Goal: Task Accomplishment & Management: Manage account settings

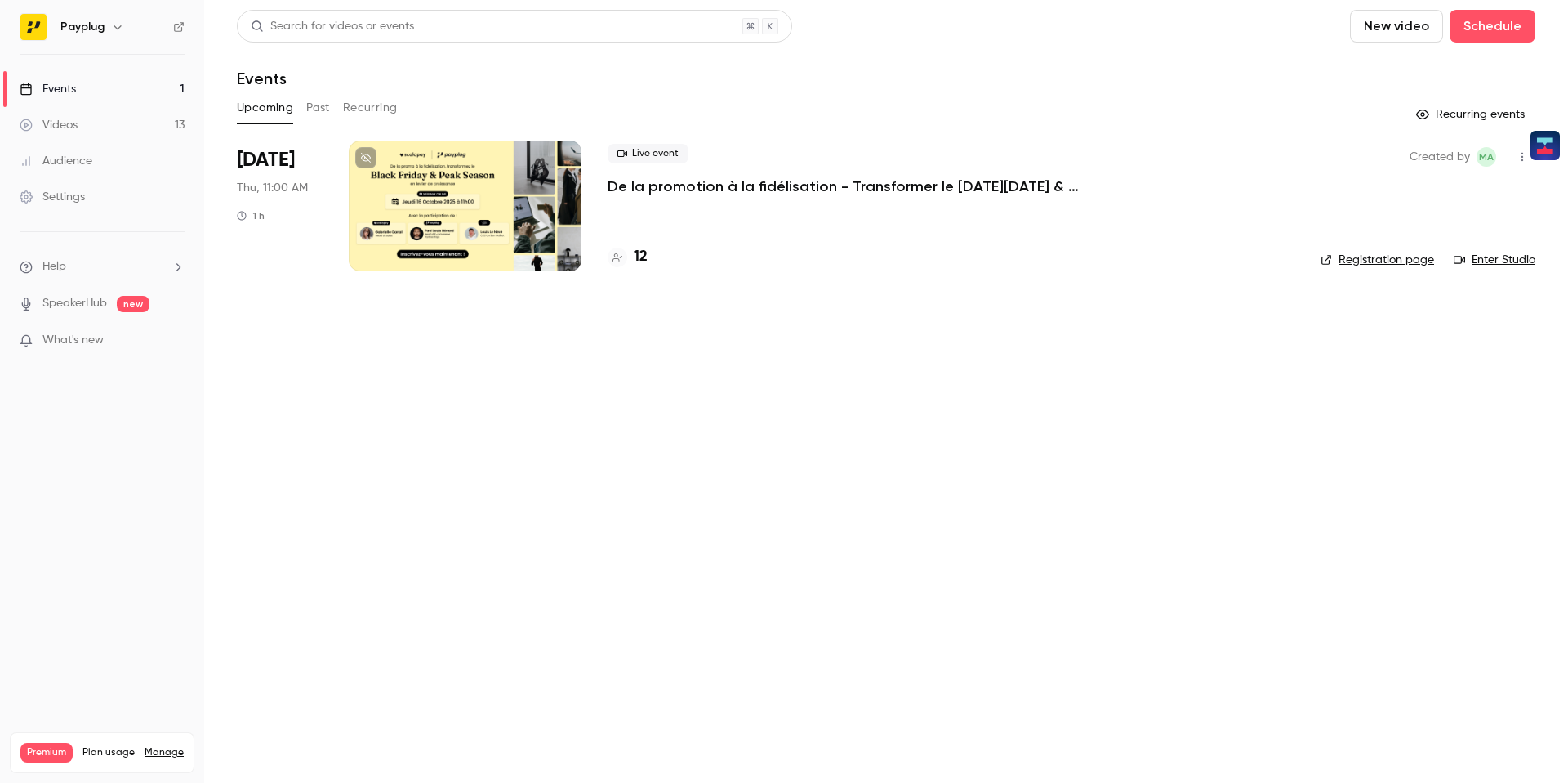
click at [461, 221] on div at bounding box center [465, 206] width 233 height 131
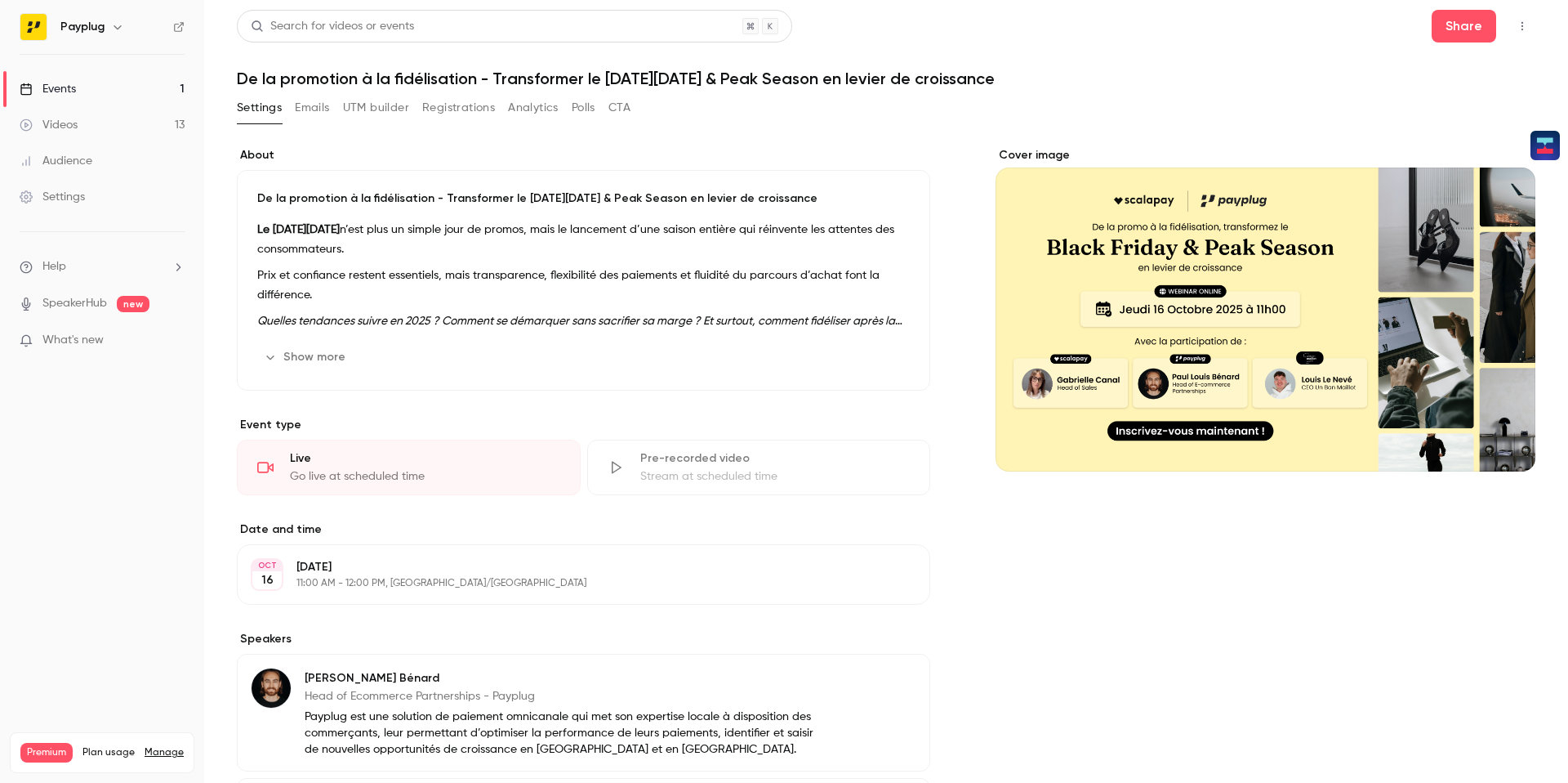
click at [327, 113] on button "Emails" at bounding box center [311, 108] width 35 height 26
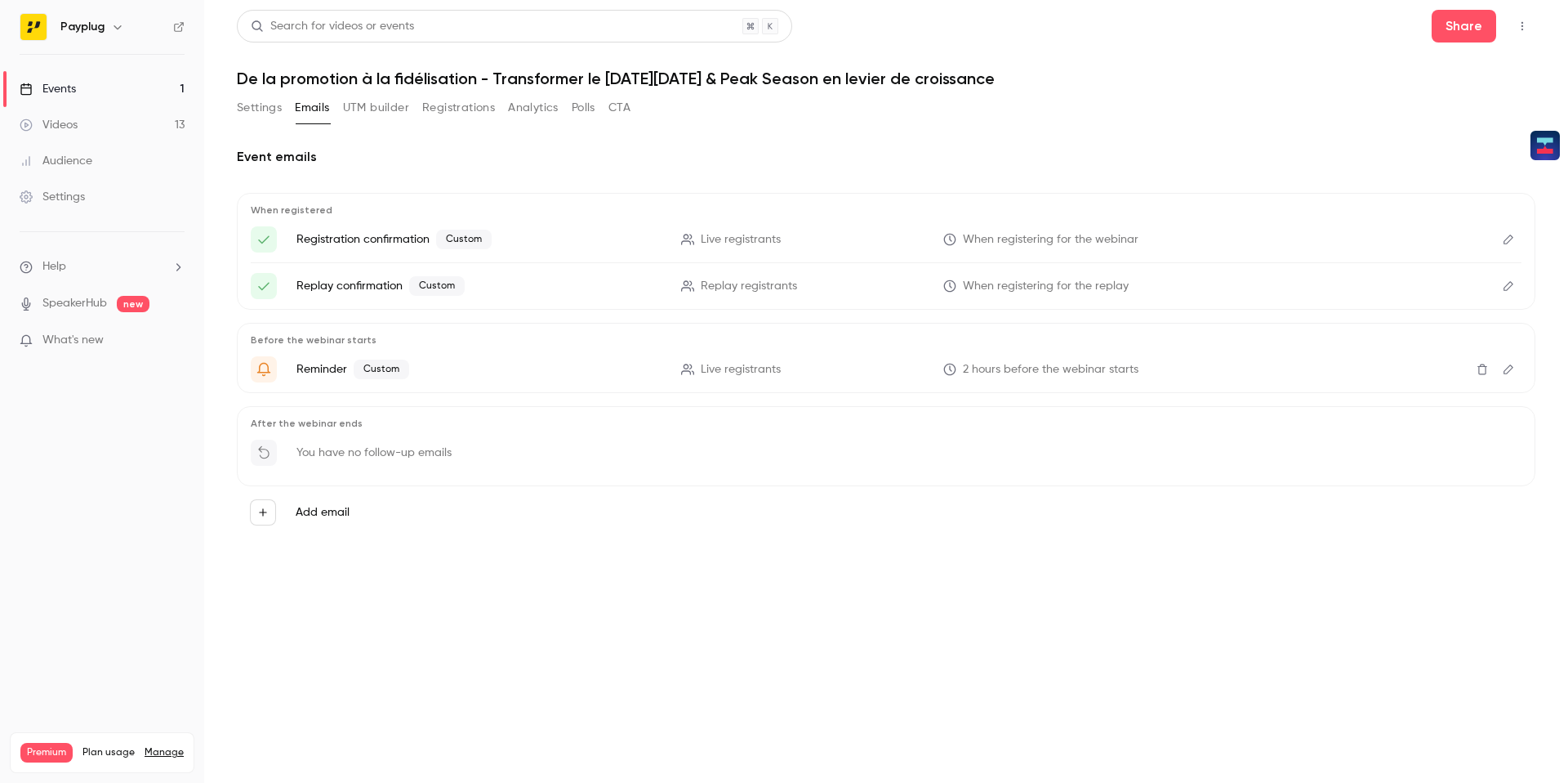
click at [248, 116] on button "Settings" at bounding box center [259, 108] width 45 height 26
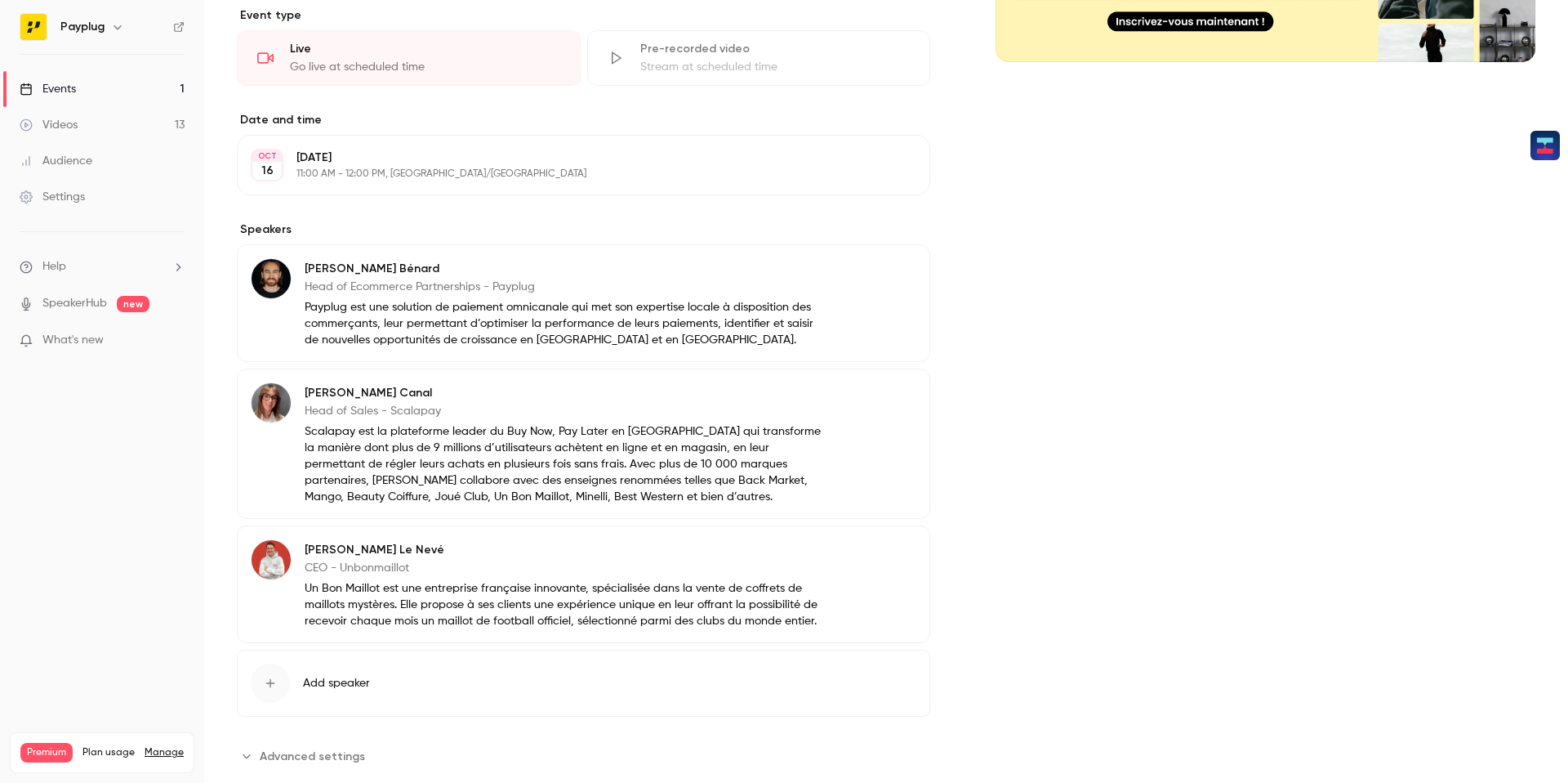
scroll to position [444, 0]
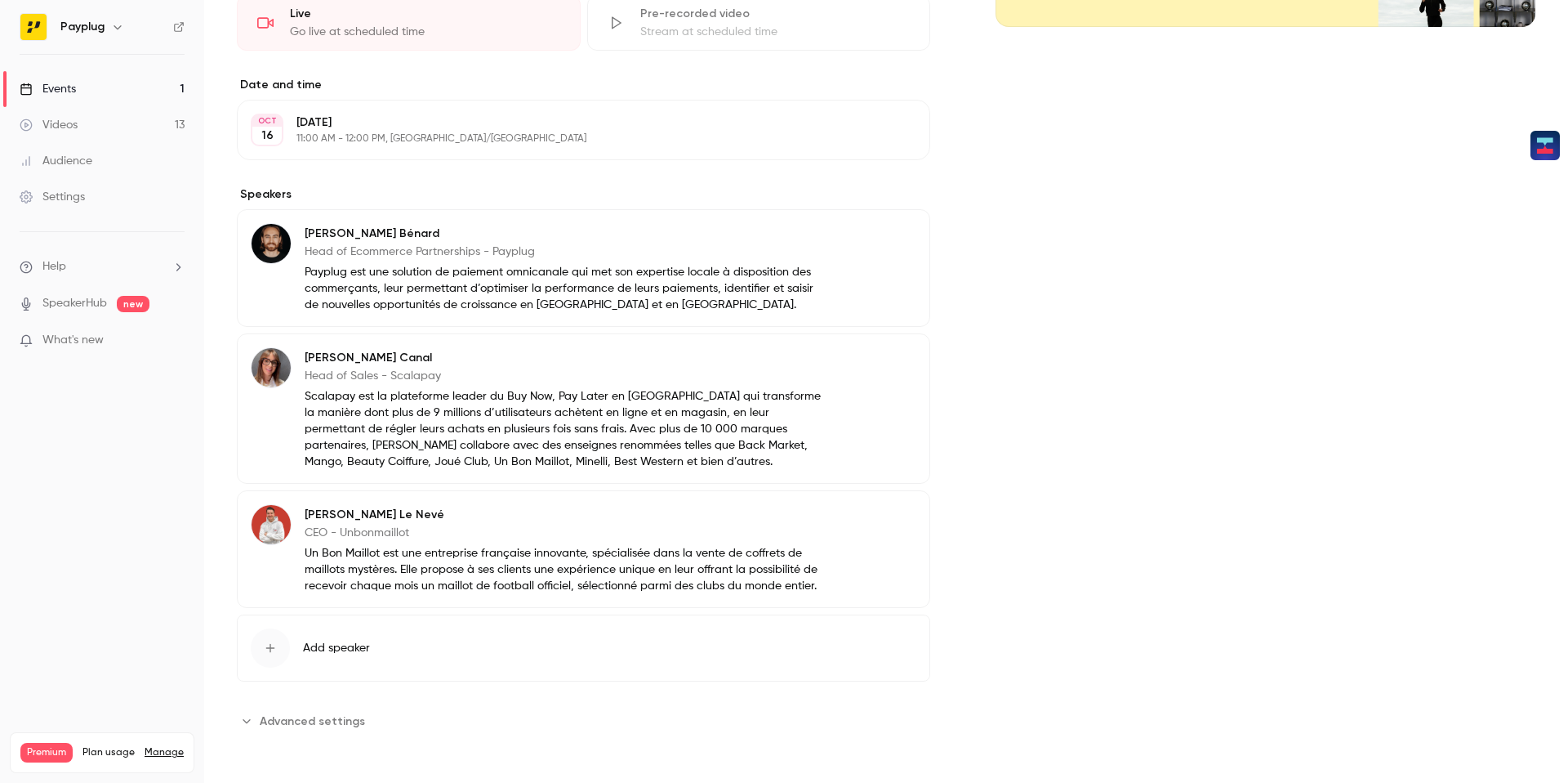
click at [600, 390] on p "Scalapay est la plateforme leader du Buy Now, Pay Later en Europe du Sud qui tr…" at bounding box center [564, 428] width 519 height 81
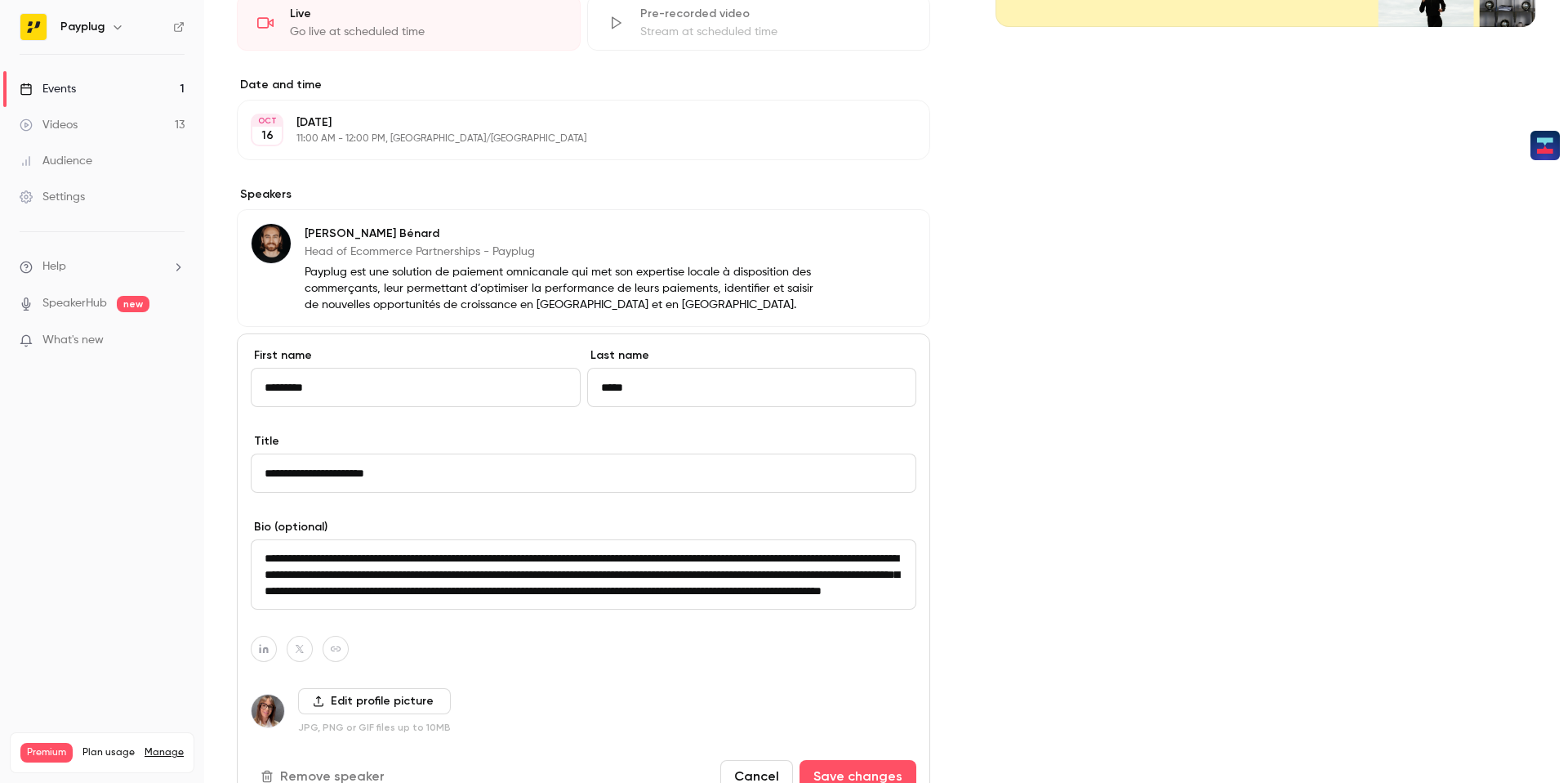
click at [394, 387] on input "*********" at bounding box center [415, 387] width 330 height 39
type input "*****"
click at [678, 385] on input "*****" at bounding box center [752, 387] width 330 height 39
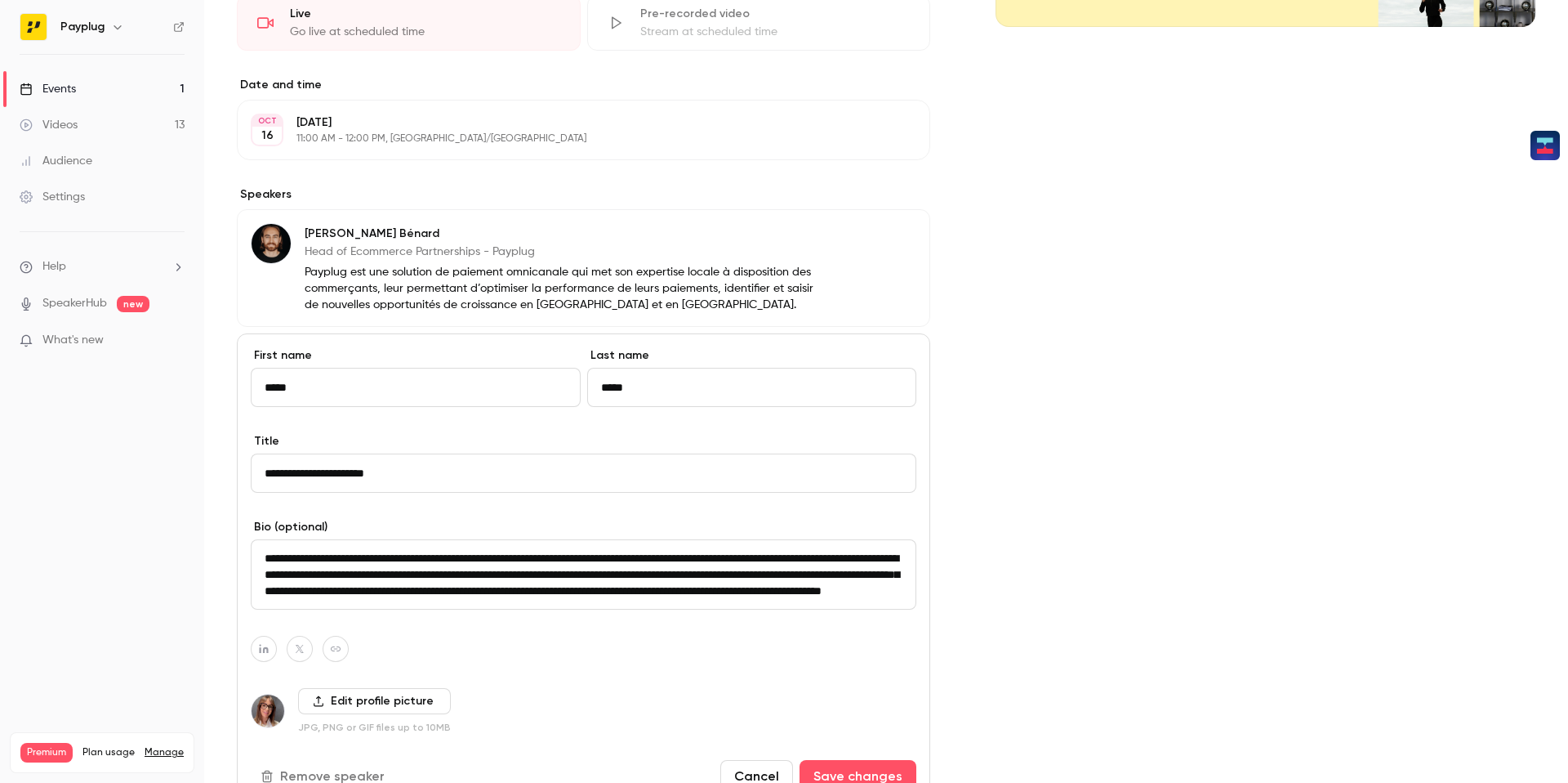
click at [678, 385] on input "*****" at bounding box center [752, 387] width 330 height 39
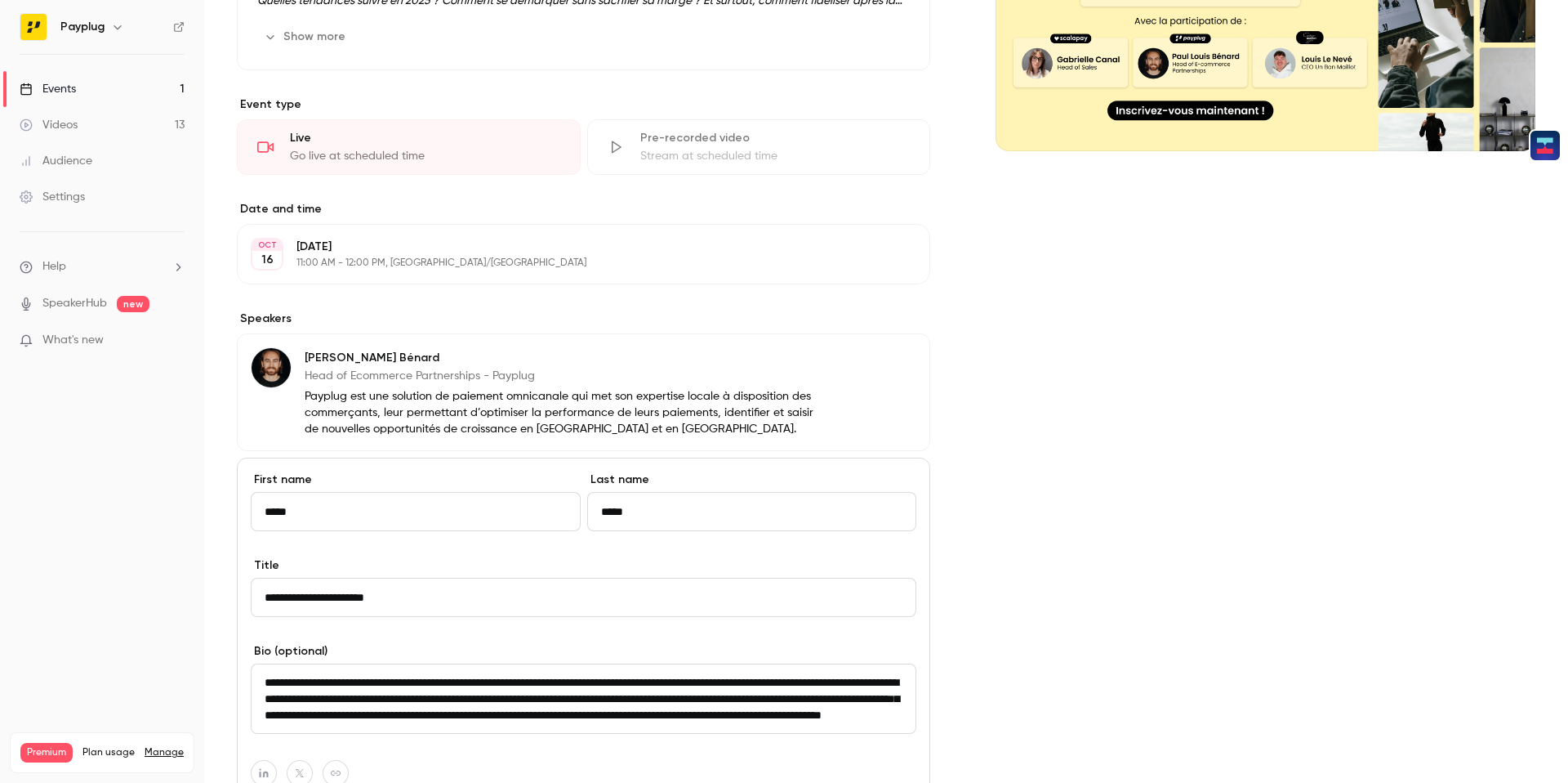
scroll to position [0, 0]
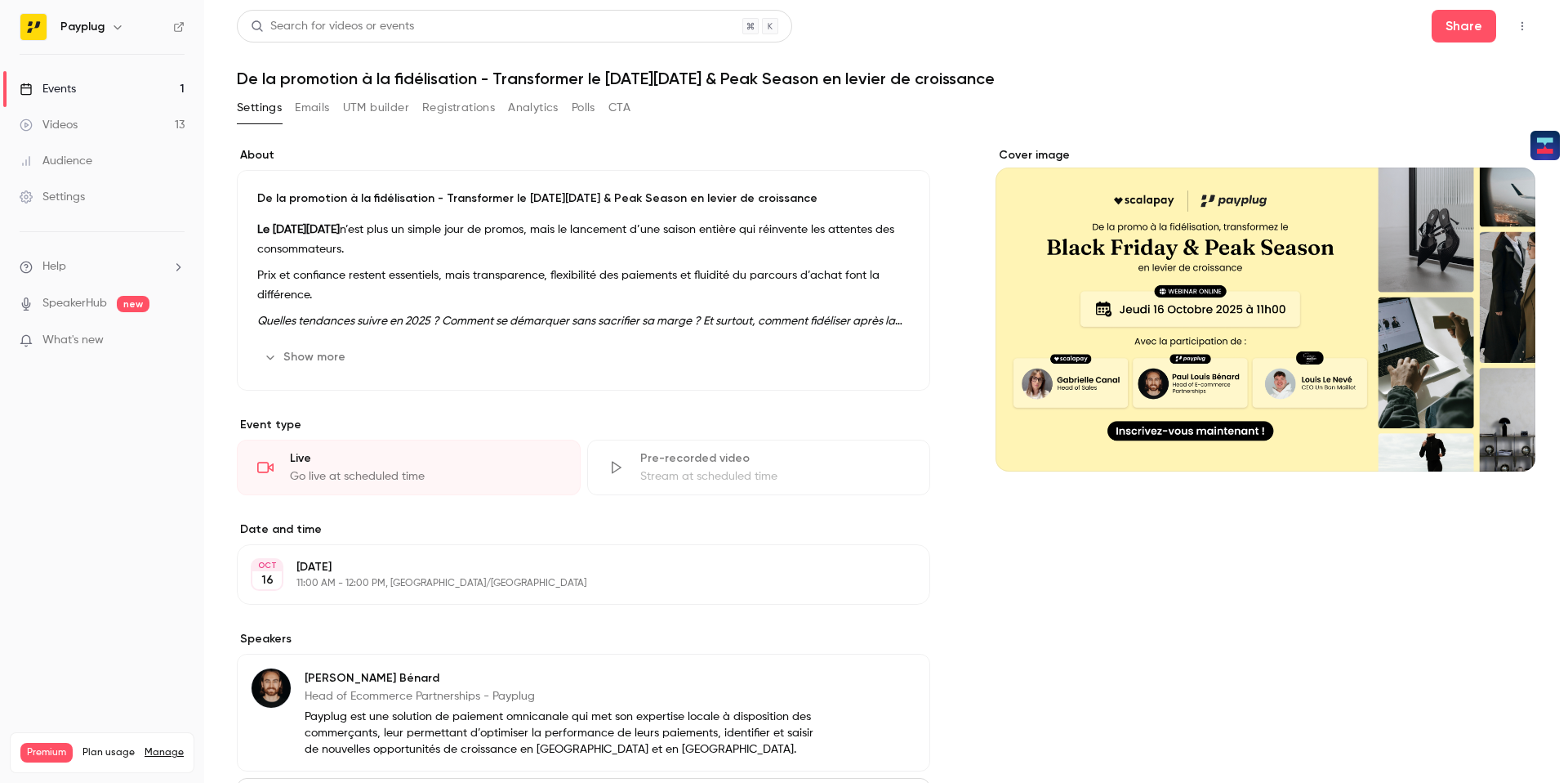
click at [318, 111] on button "Emails" at bounding box center [311, 108] width 35 height 26
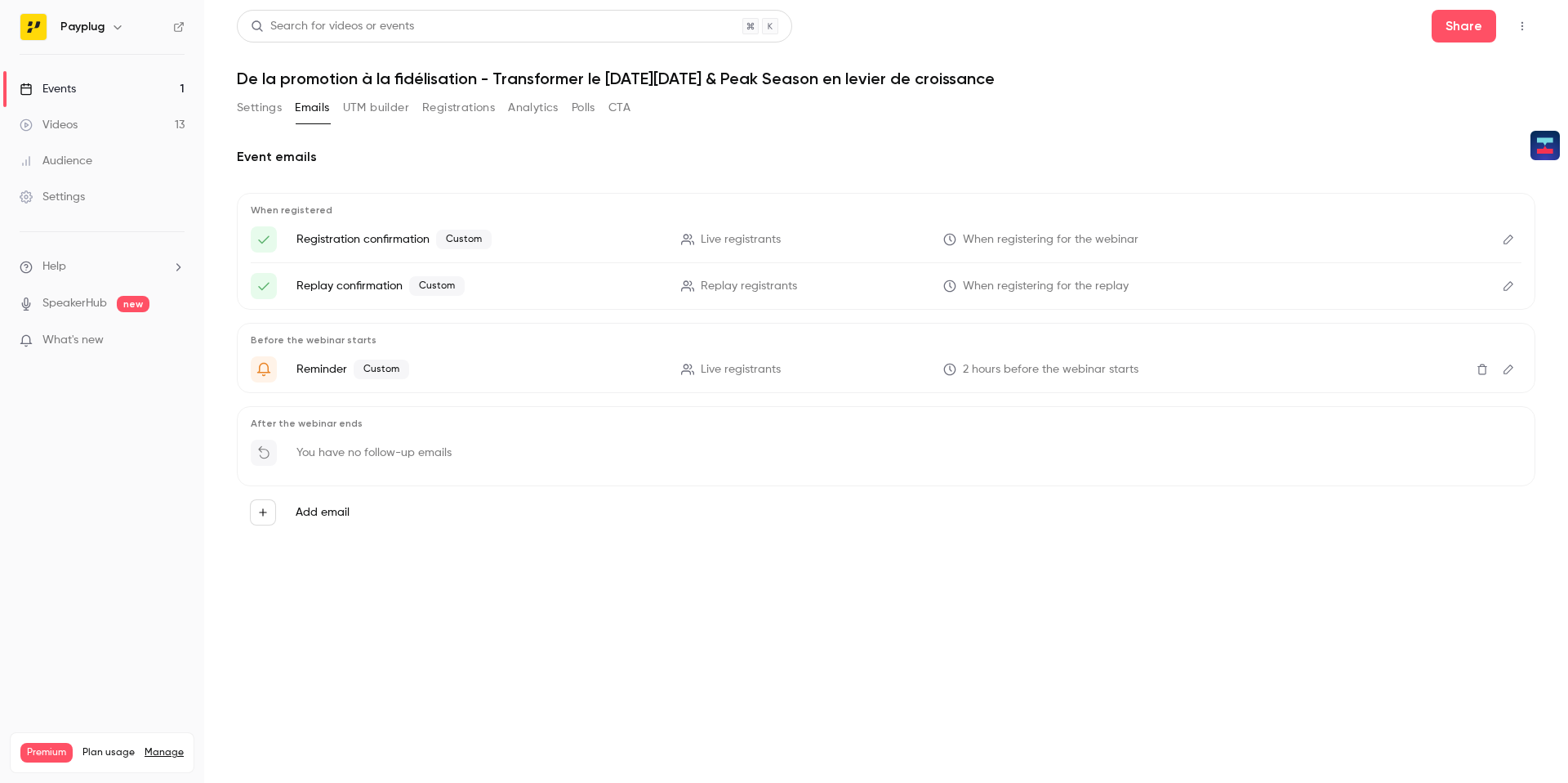
click at [367, 108] on button "UTM builder" at bounding box center [376, 108] width 66 height 26
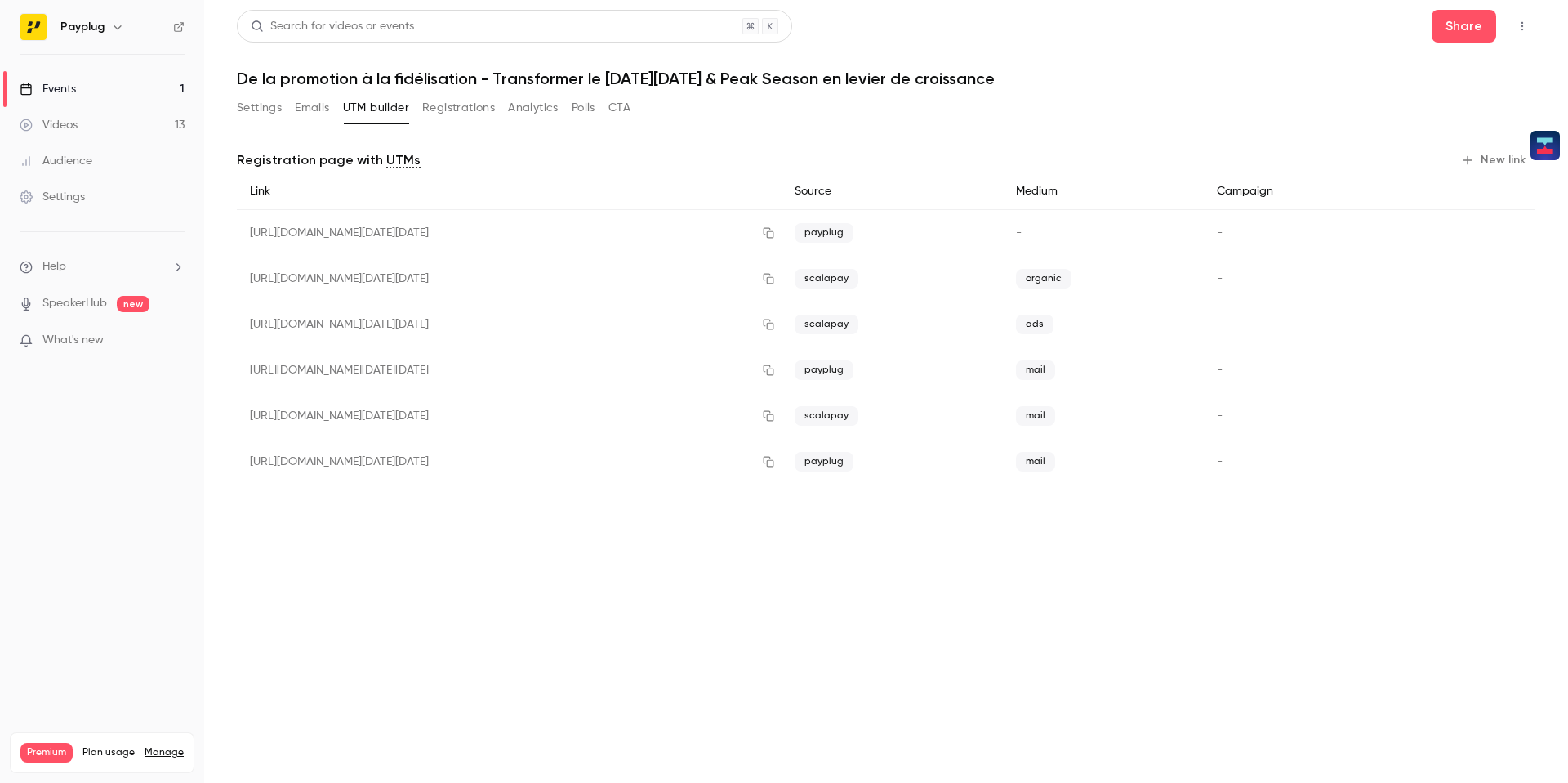
click at [266, 109] on button "Settings" at bounding box center [259, 108] width 45 height 26
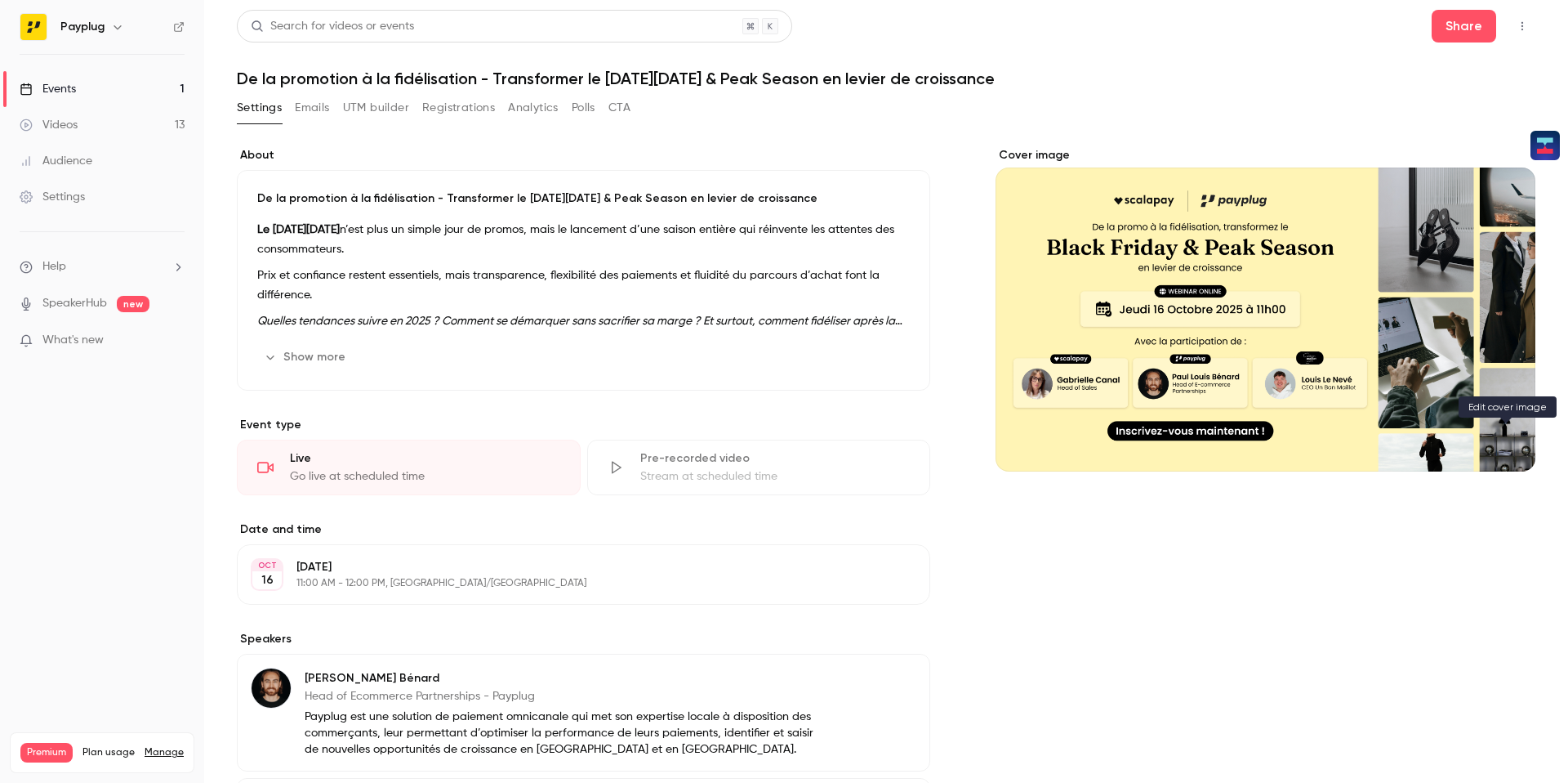
click at [1505, 431] on button "Cover image" at bounding box center [1505, 442] width 33 height 33
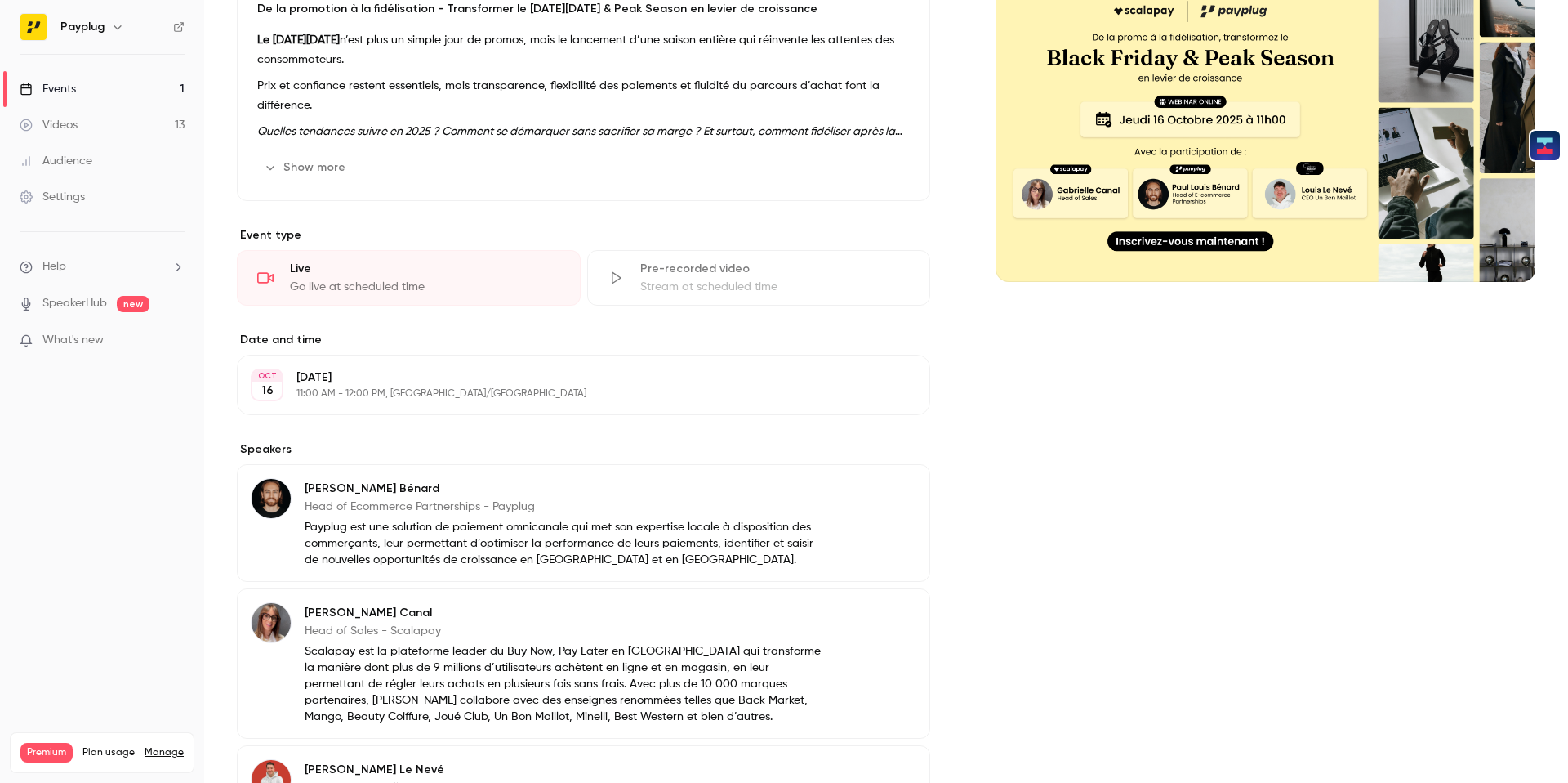
scroll to position [29, 0]
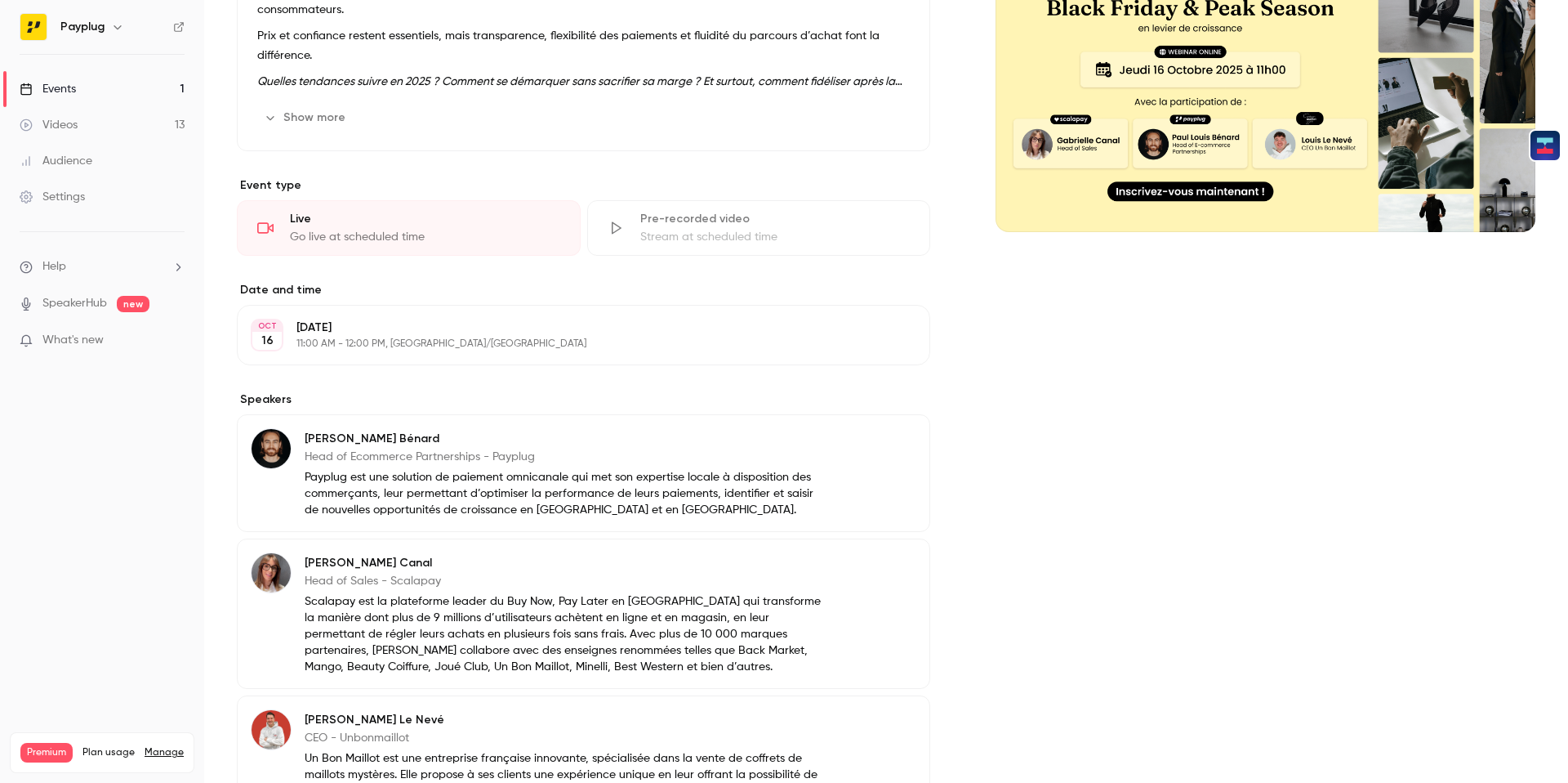
click at [320, 112] on button "Show more" at bounding box center [306, 118] width 98 height 26
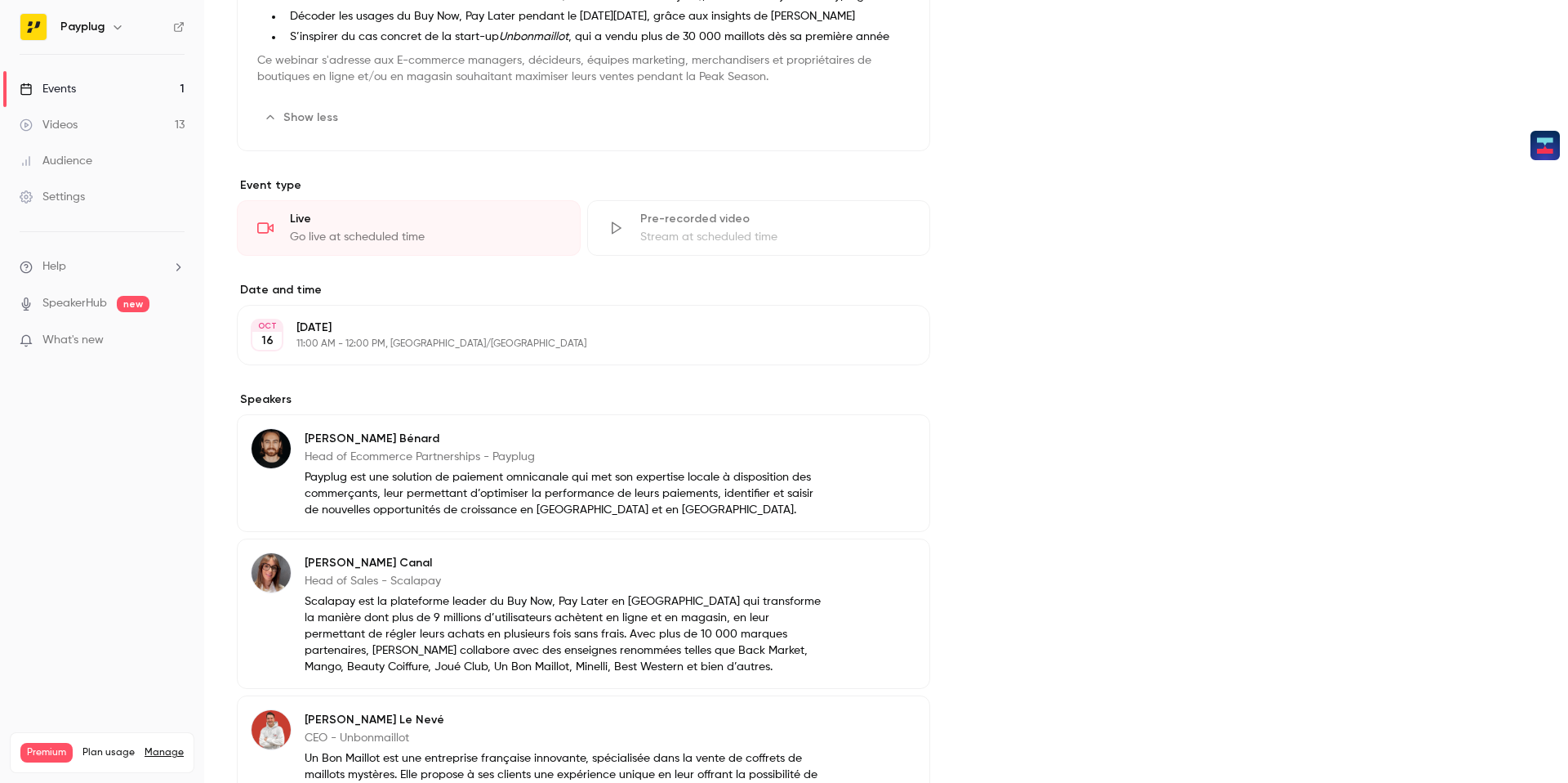
click at [302, 120] on button "Show less" at bounding box center [302, 118] width 91 height 26
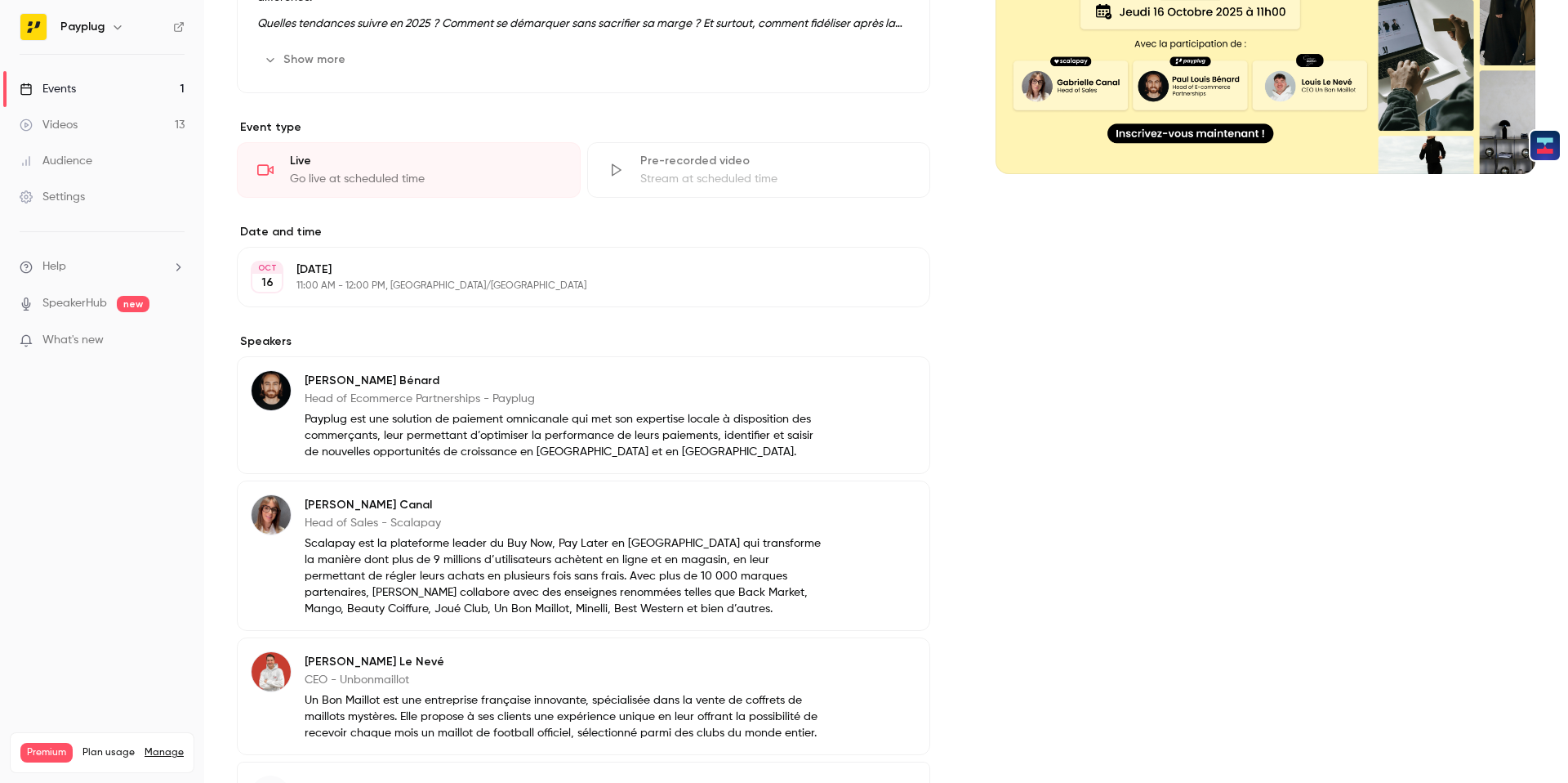
scroll to position [444, 0]
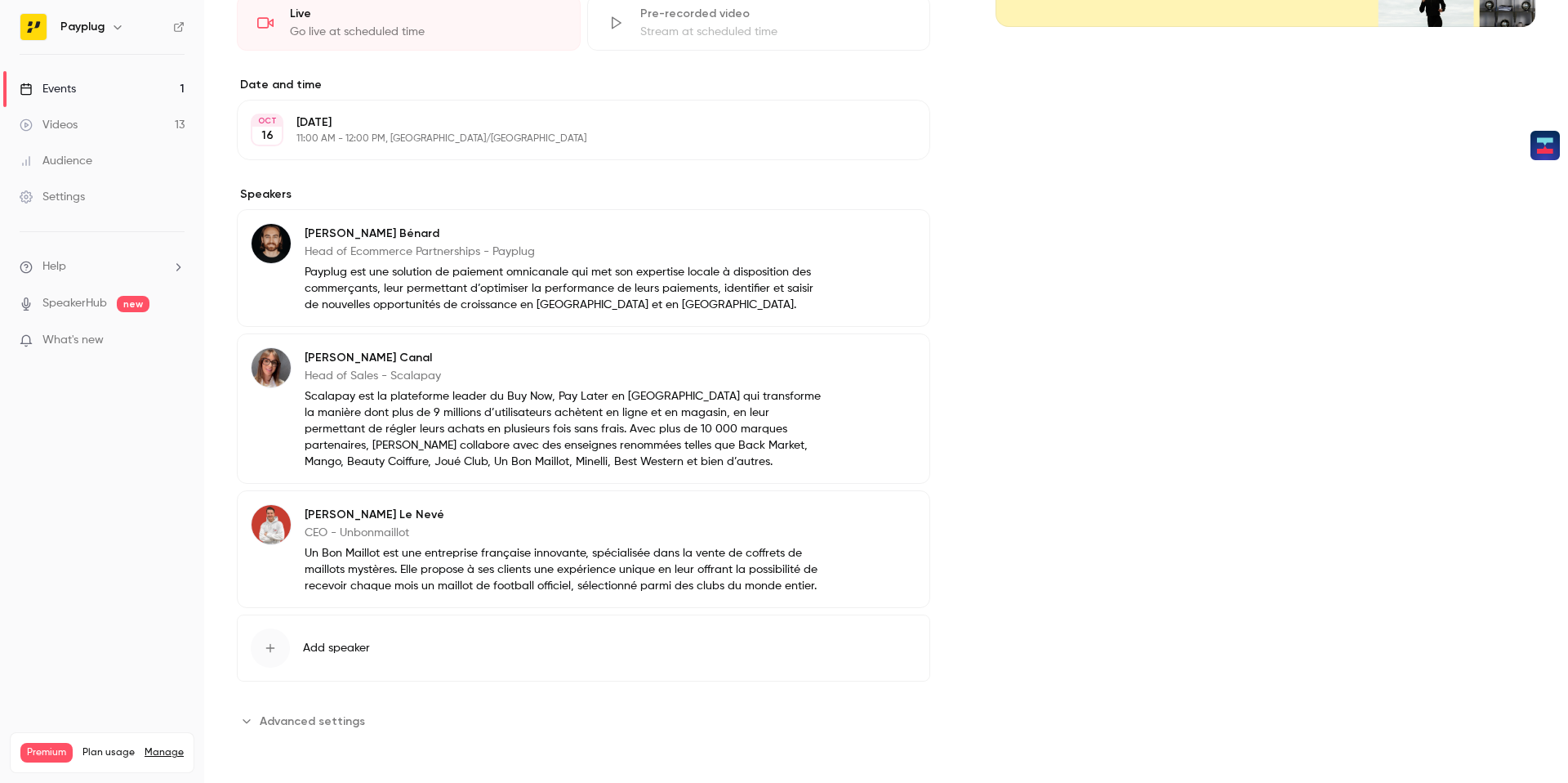
click at [410, 433] on p "Scalapay est la plateforme leader du Buy Now, Pay Later en [GEOGRAPHIC_DATA] qu…" at bounding box center [564, 428] width 519 height 81
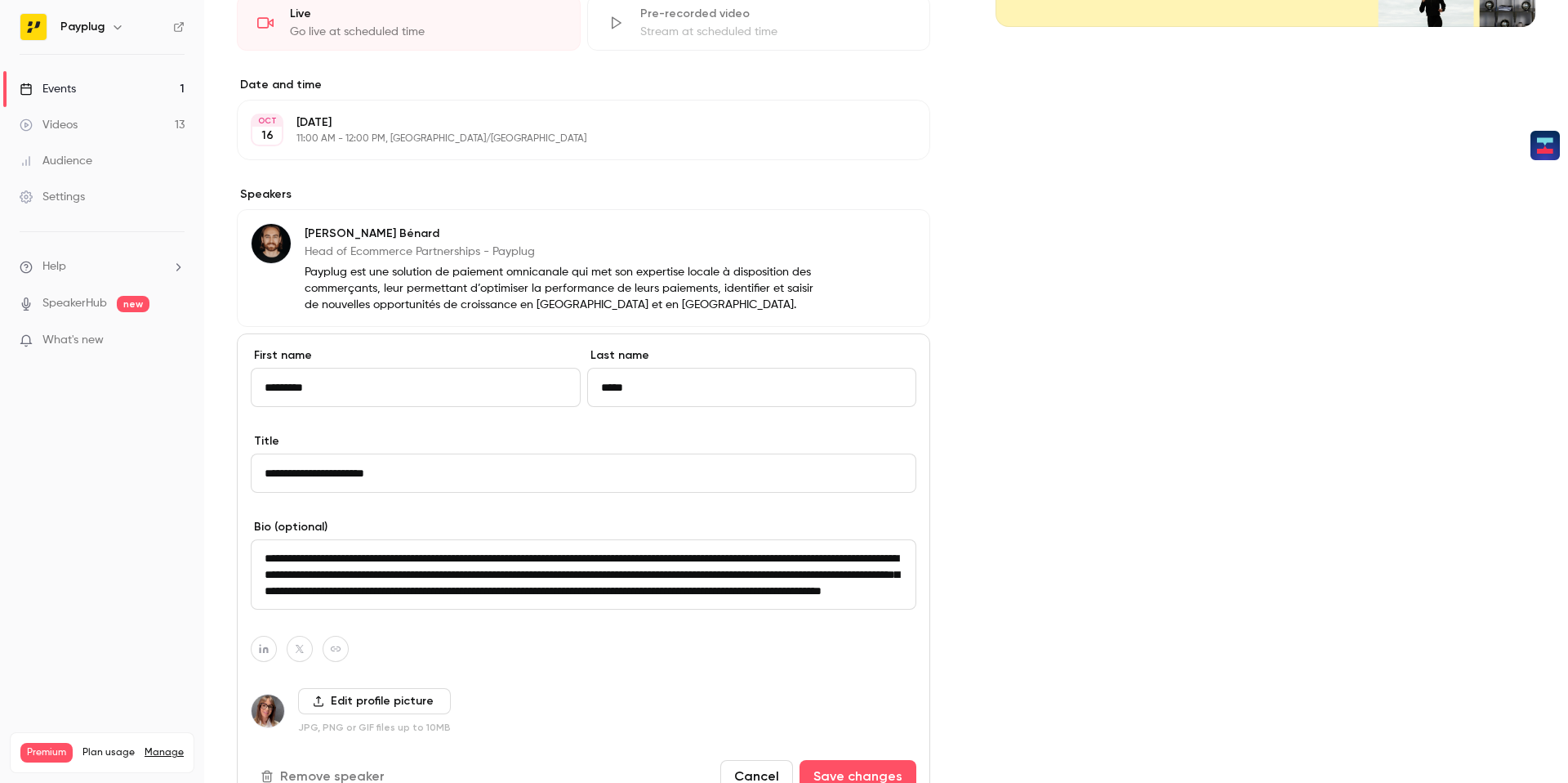
click at [394, 388] on input "*********" at bounding box center [415, 387] width 330 height 39
type input "*****"
click at [625, 395] on input "*****" at bounding box center [752, 387] width 330 height 39
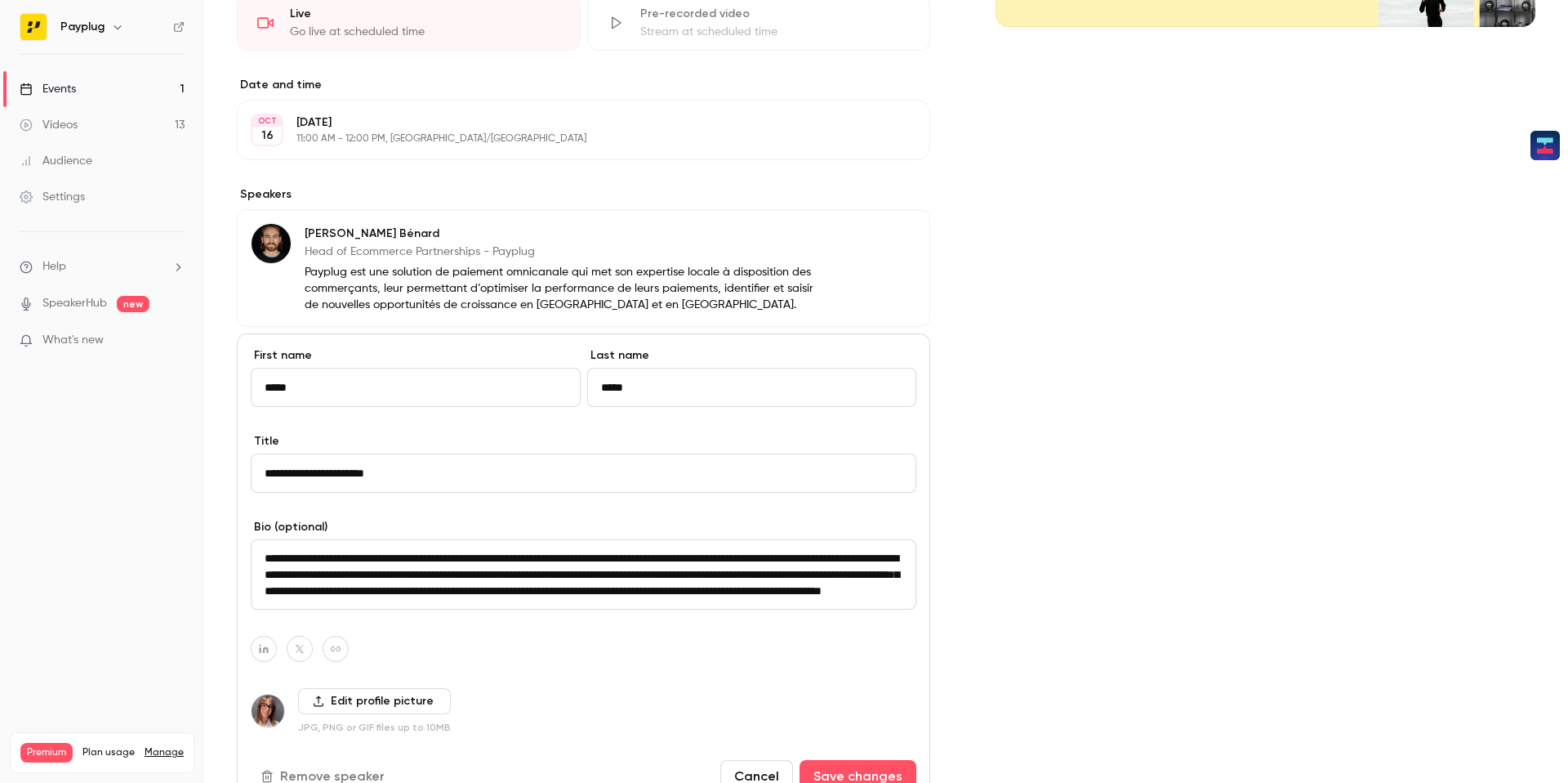
click at [625, 395] on input "*****" at bounding box center [752, 387] width 330 height 39
type input "********"
click at [428, 480] on input "**********" at bounding box center [583, 473] width 666 height 39
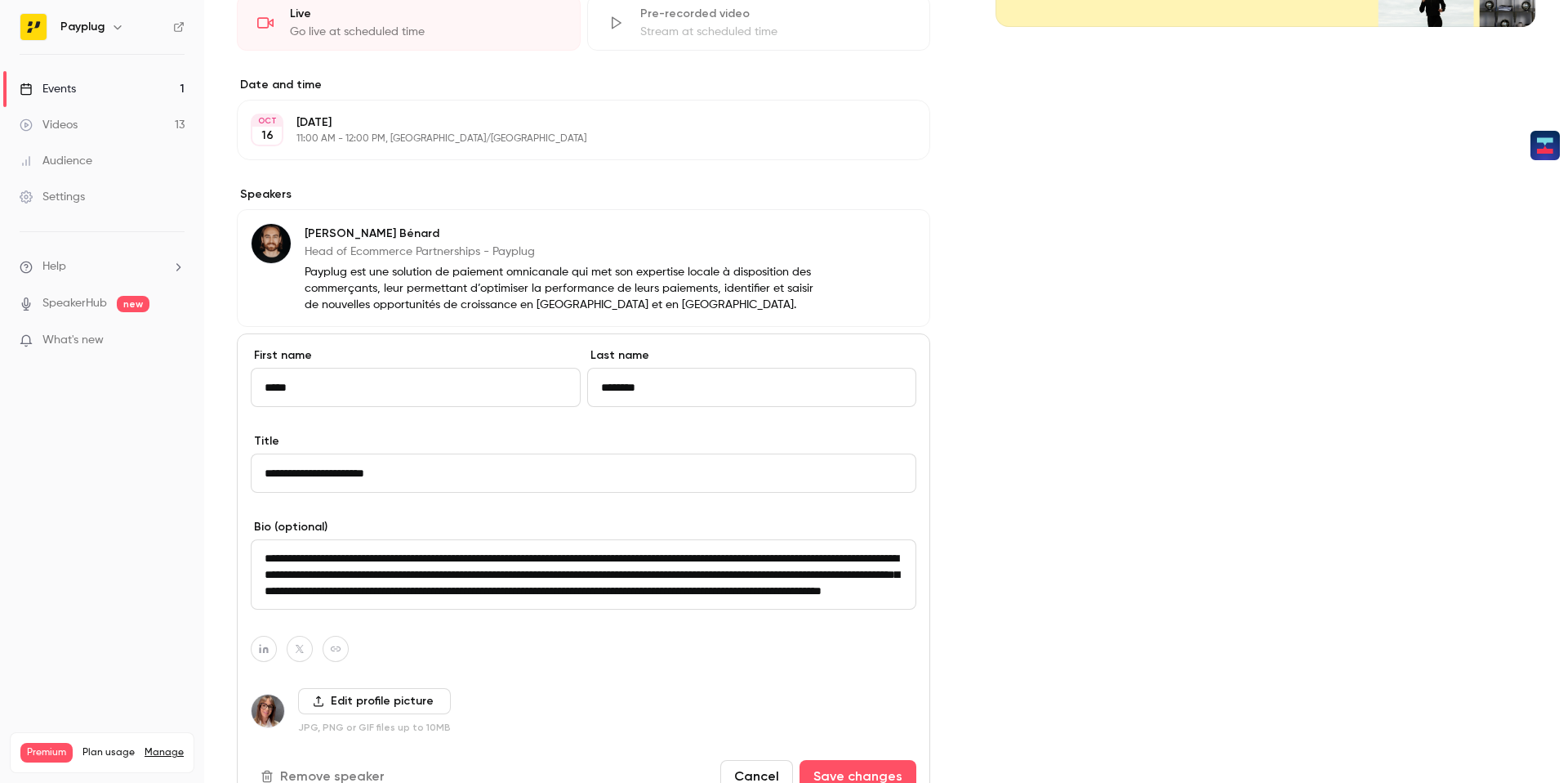
click at [400, 479] on input "**********" at bounding box center [583, 473] width 666 height 39
drag, startPoint x: 338, startPoint y: 470, endPoint x: 212, endPoint y: 469, distance: 126.0
click at [212, 470] on main "Search for videos or events Share De la promotion à la fidélisation - Transform…" at bounding box center [885, 391] width 1363 height 783
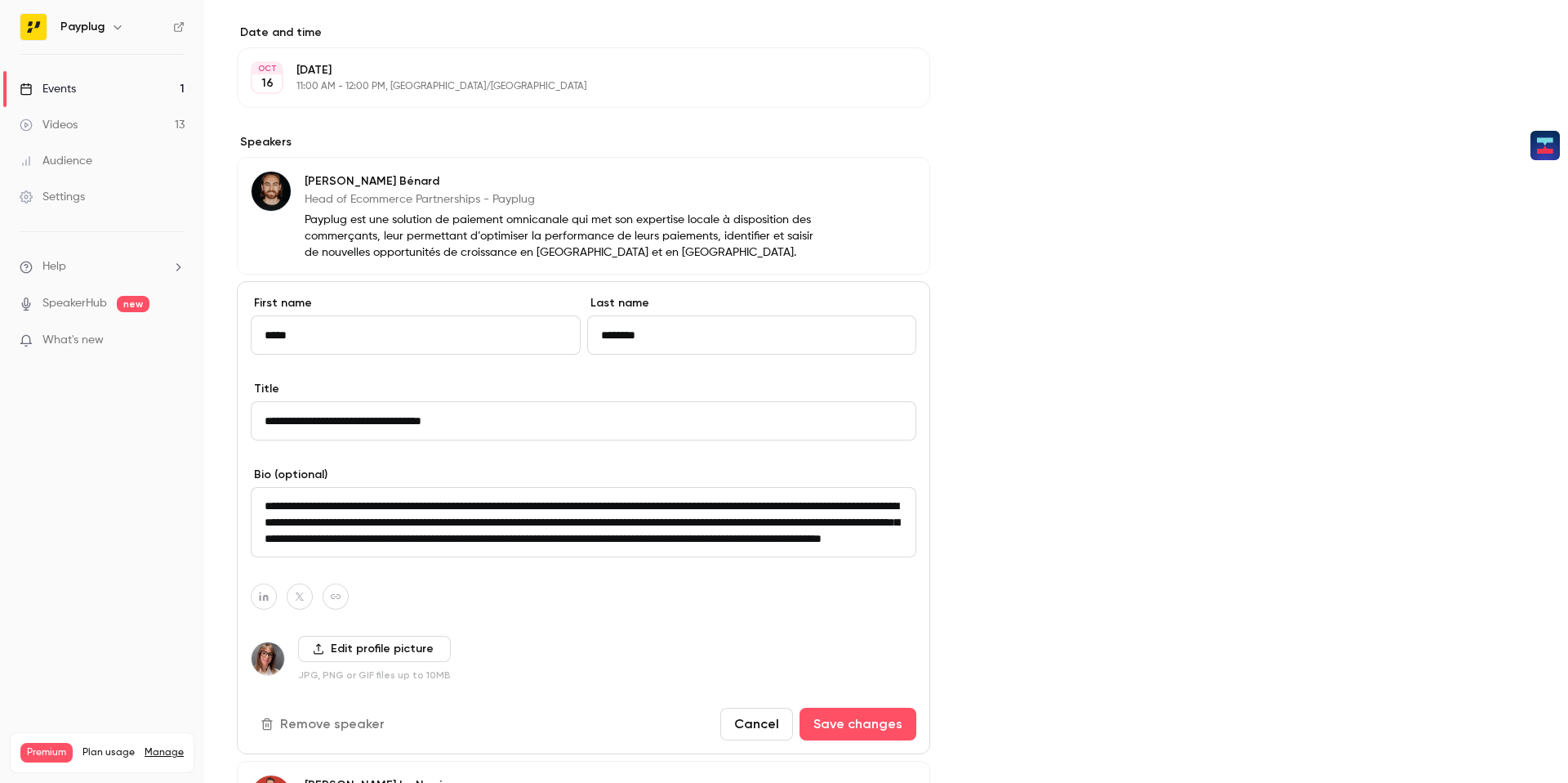
scroll to position [538, 0]
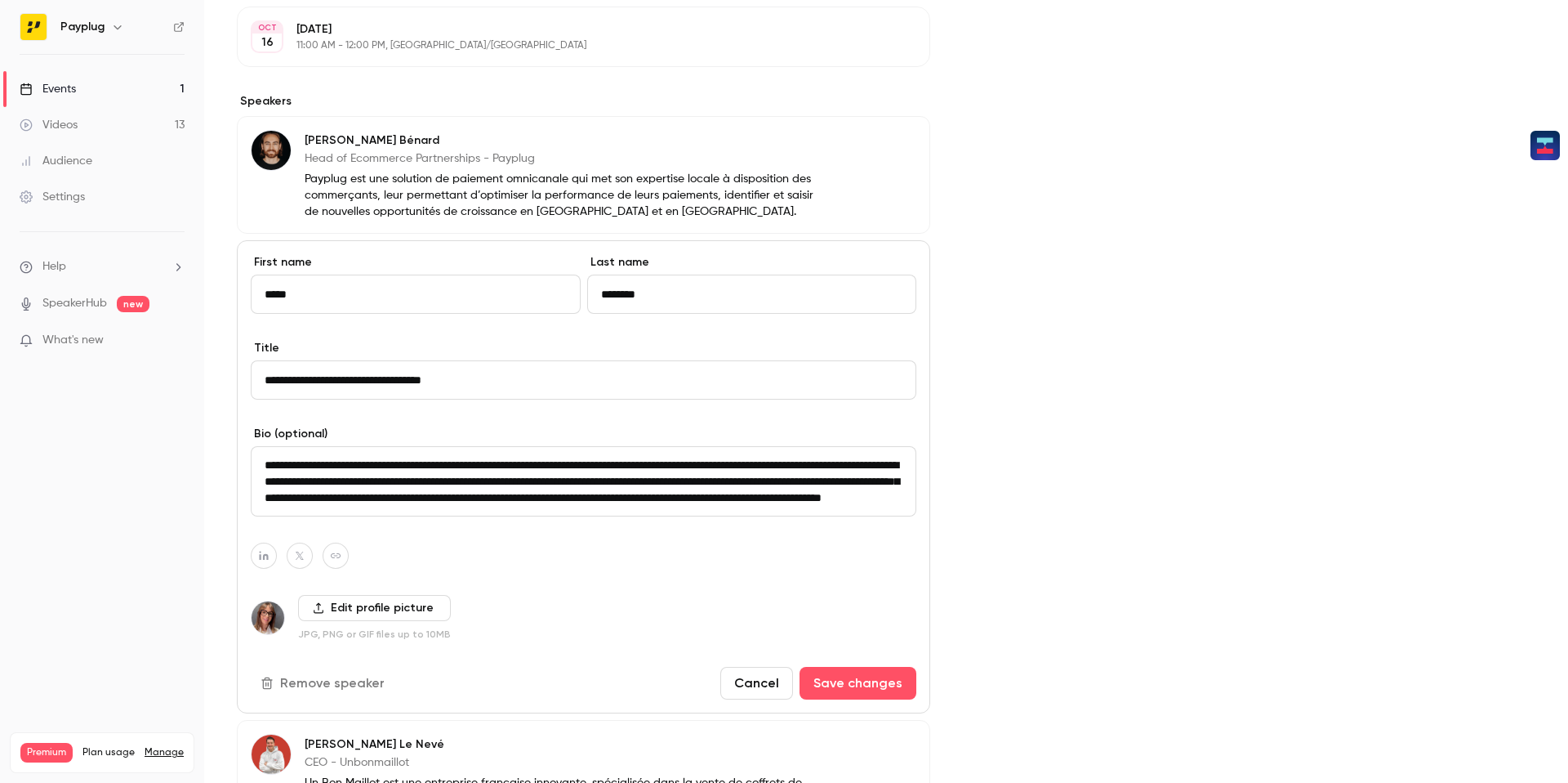
type input "**********"
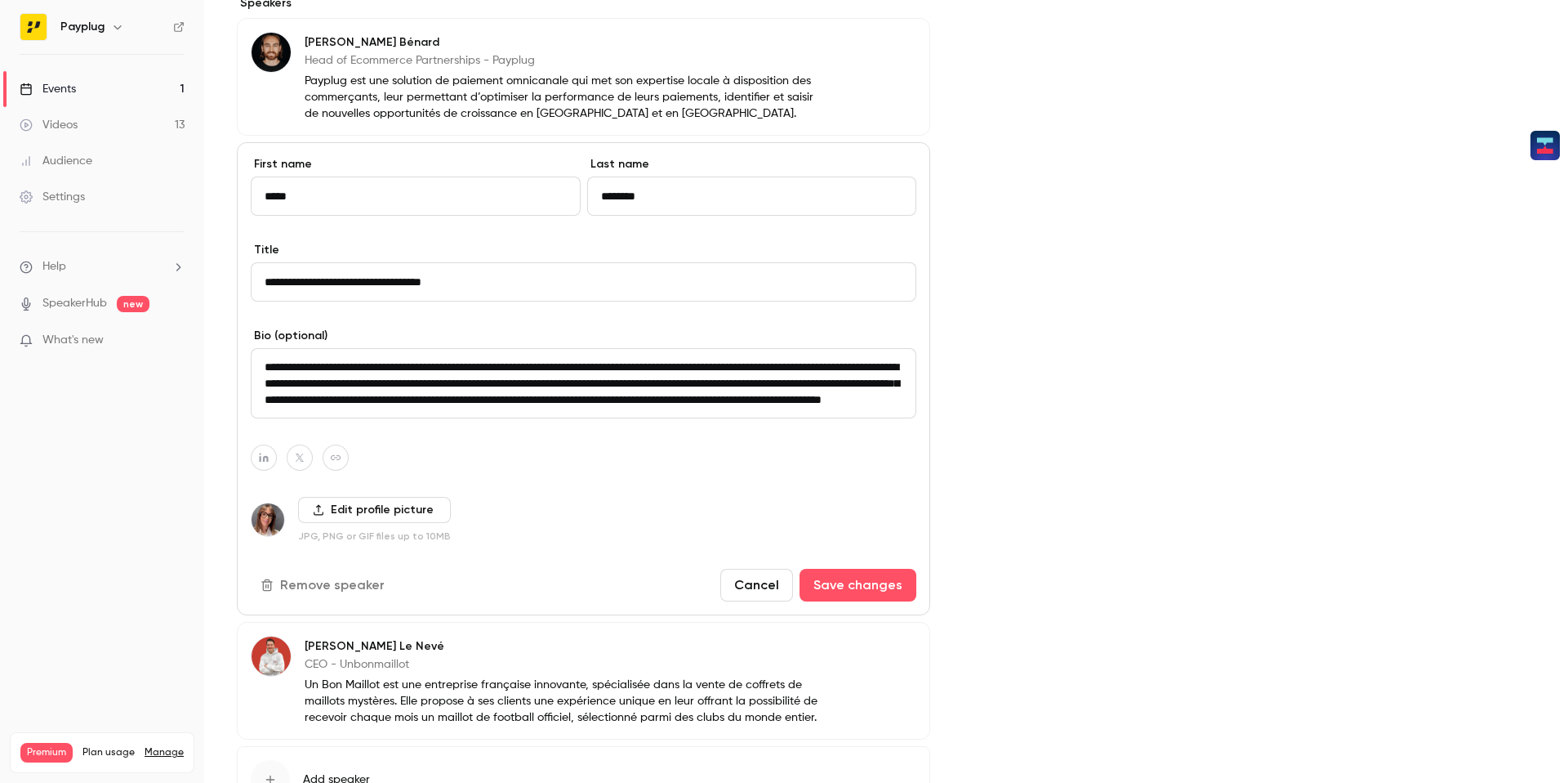
scroll to position [660, 0]
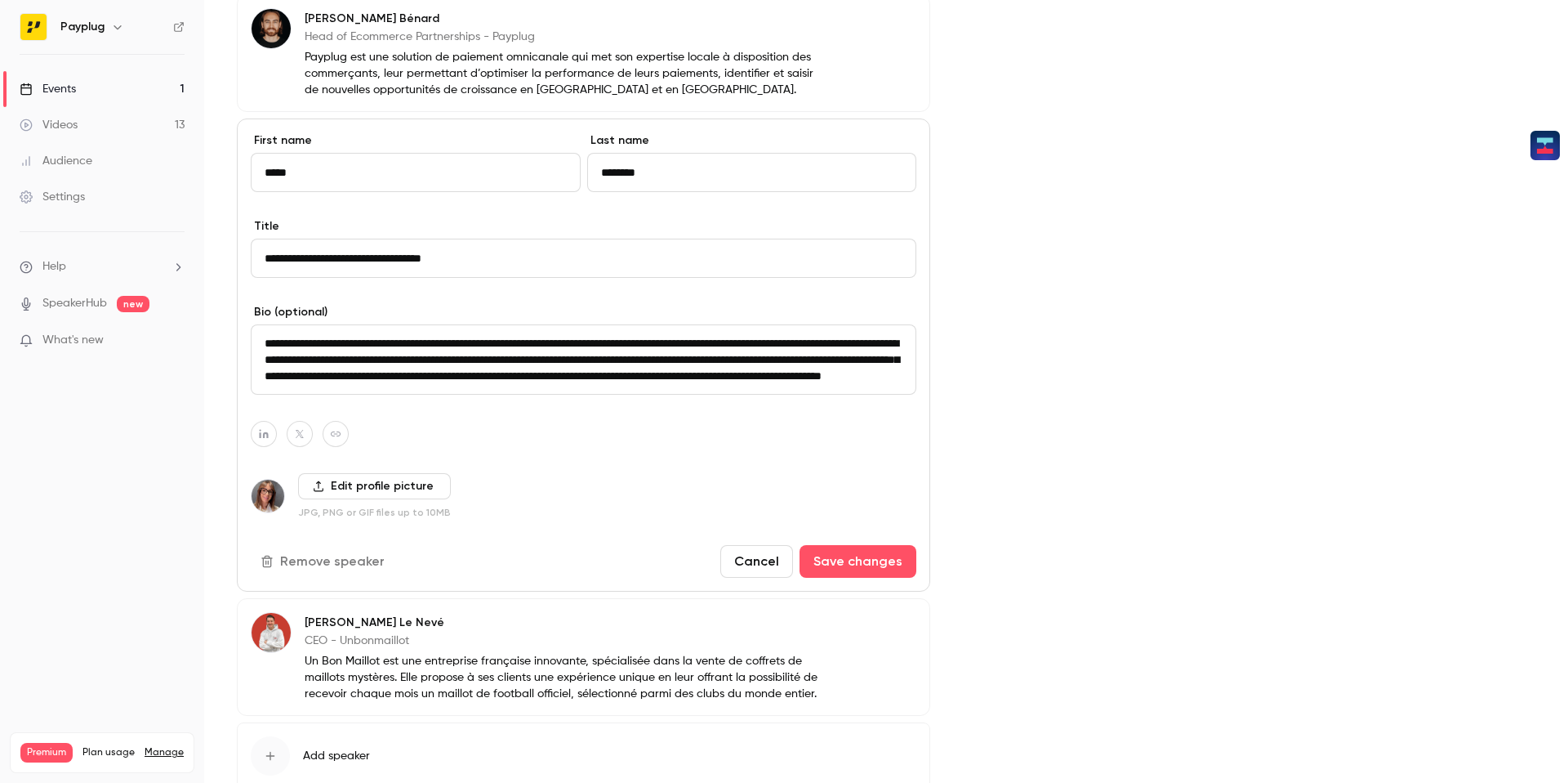
click at [346, 490] on label "Edit profile picture" at bounding box center [374, 486] width 152 height 26
click at [0, 0] on input "Edit profile picture" at bounding box center [0, 0] width 0 height 0
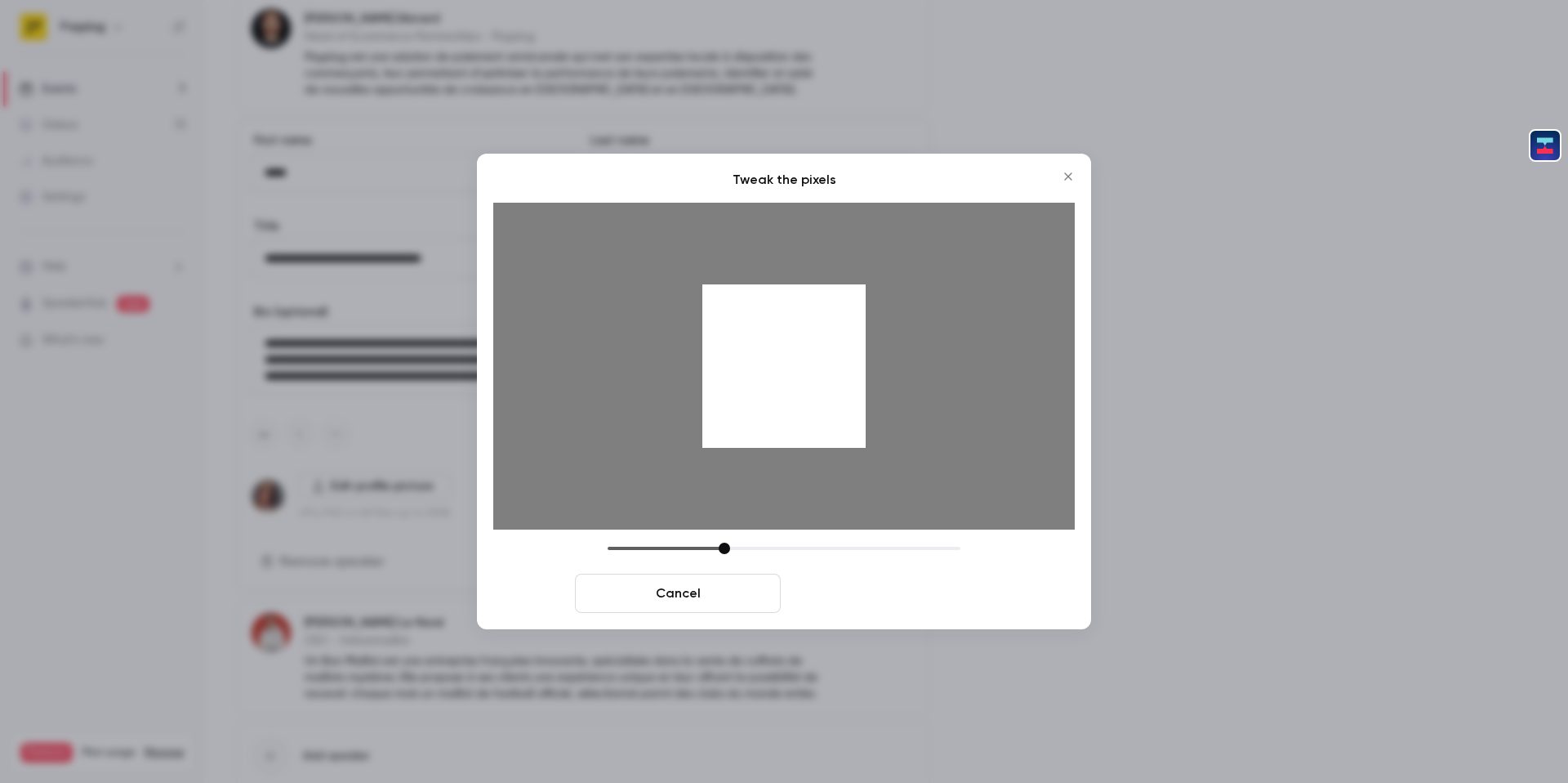
click at [899, 591] on button "Crop and save" at bounding box center [890, 593] width 206 height 39
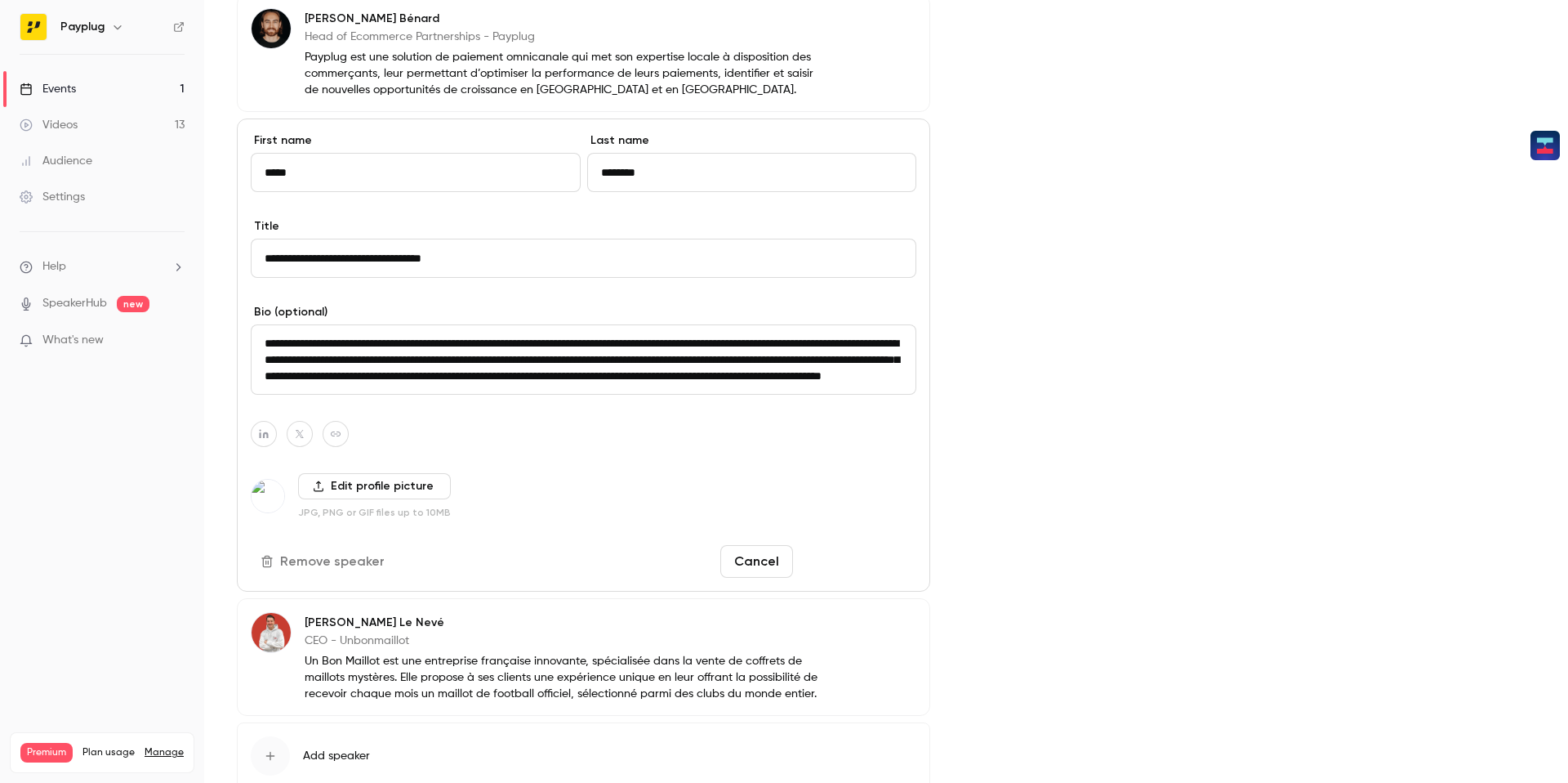
click at [857, 557] on button "Save changes" at bounding box center [857, 560] width 117 height 33
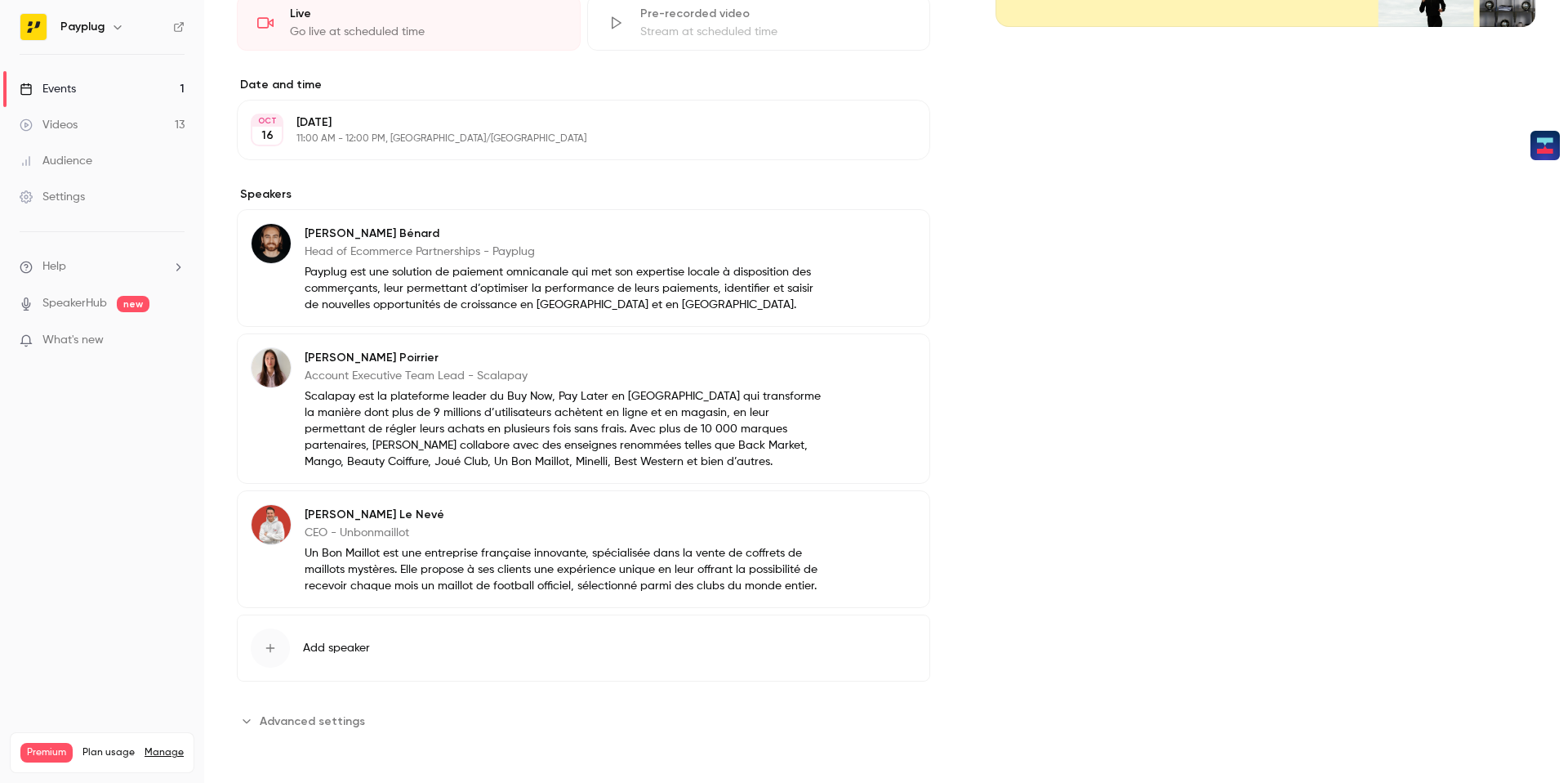
scroll to position [0, 0]
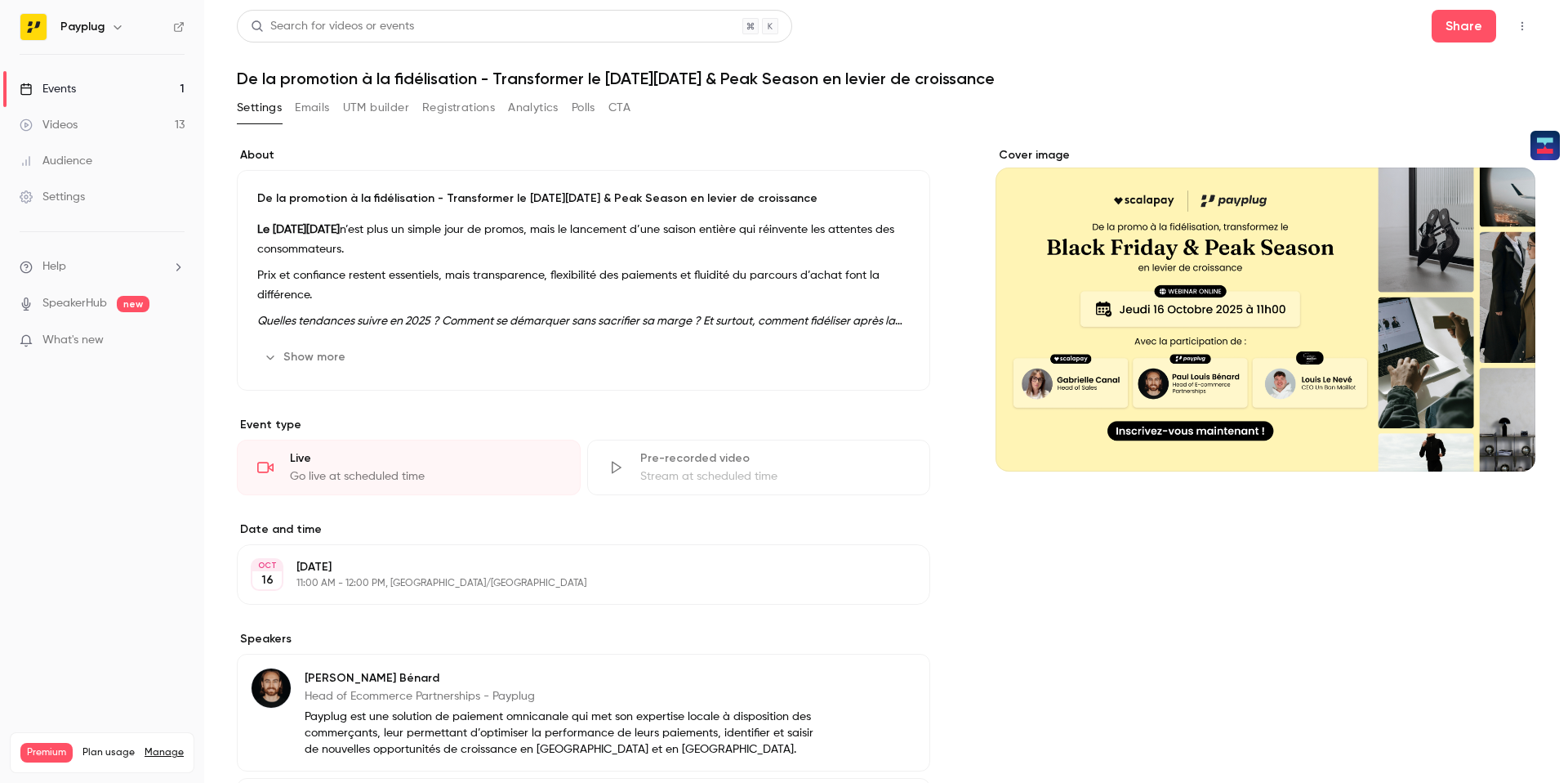
click at [1225, 410] on div "Cover image" at bounding box center [1264, 309] width 539 height 325
click at [0, 0] on input "Cover image" at bounding box center [0, 0] width 0 height 0
click at [1209, 326] on div "Cover image" at bounding box center [1264, 309] width 539 height 325
click at [0, 0] on input "Cover image" at bounding box center [0, 0] width 0 height 0
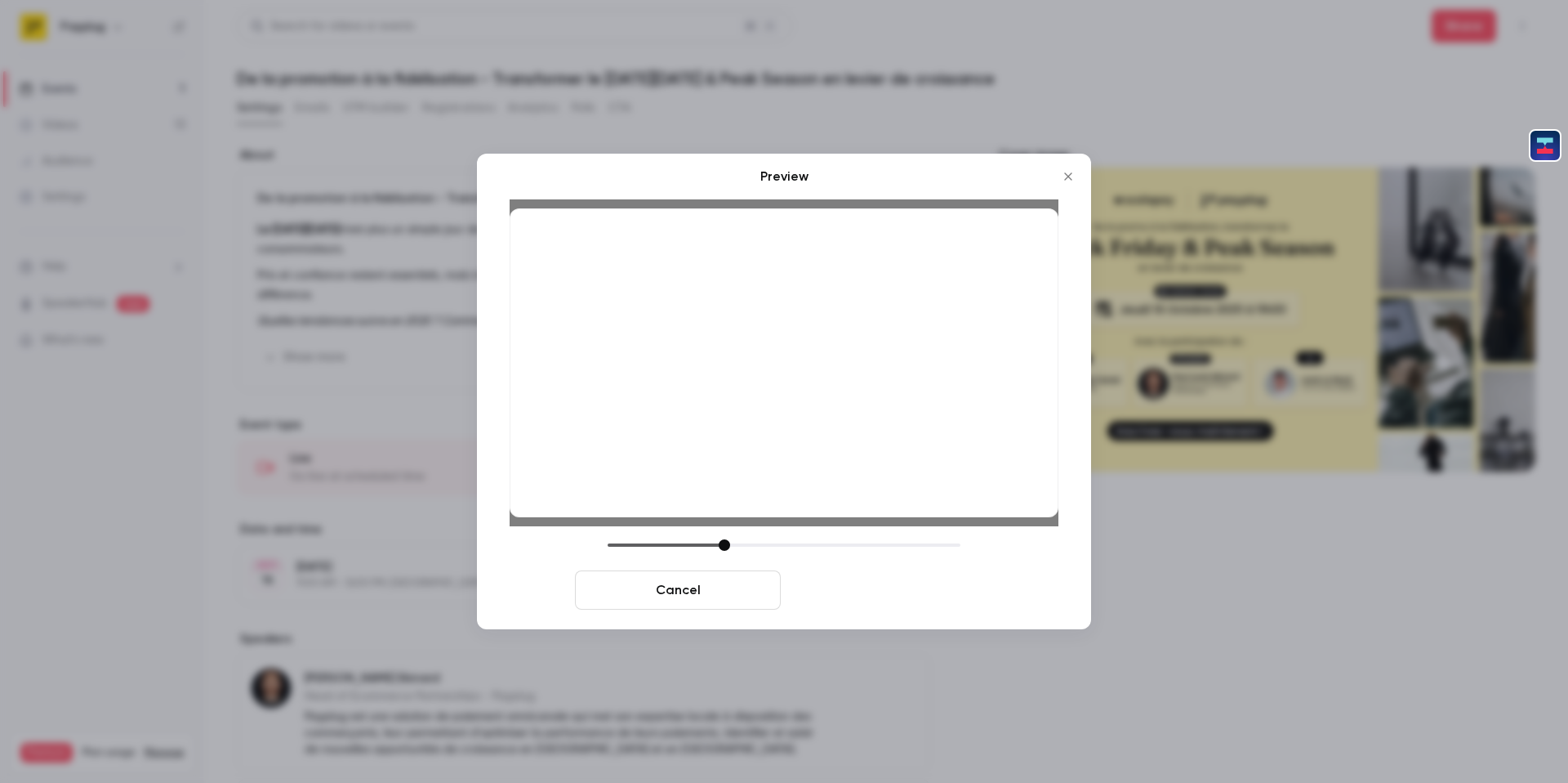
click at [885, 581] on button "Save cover" at bounding box center [890, 590] width 206 height 39
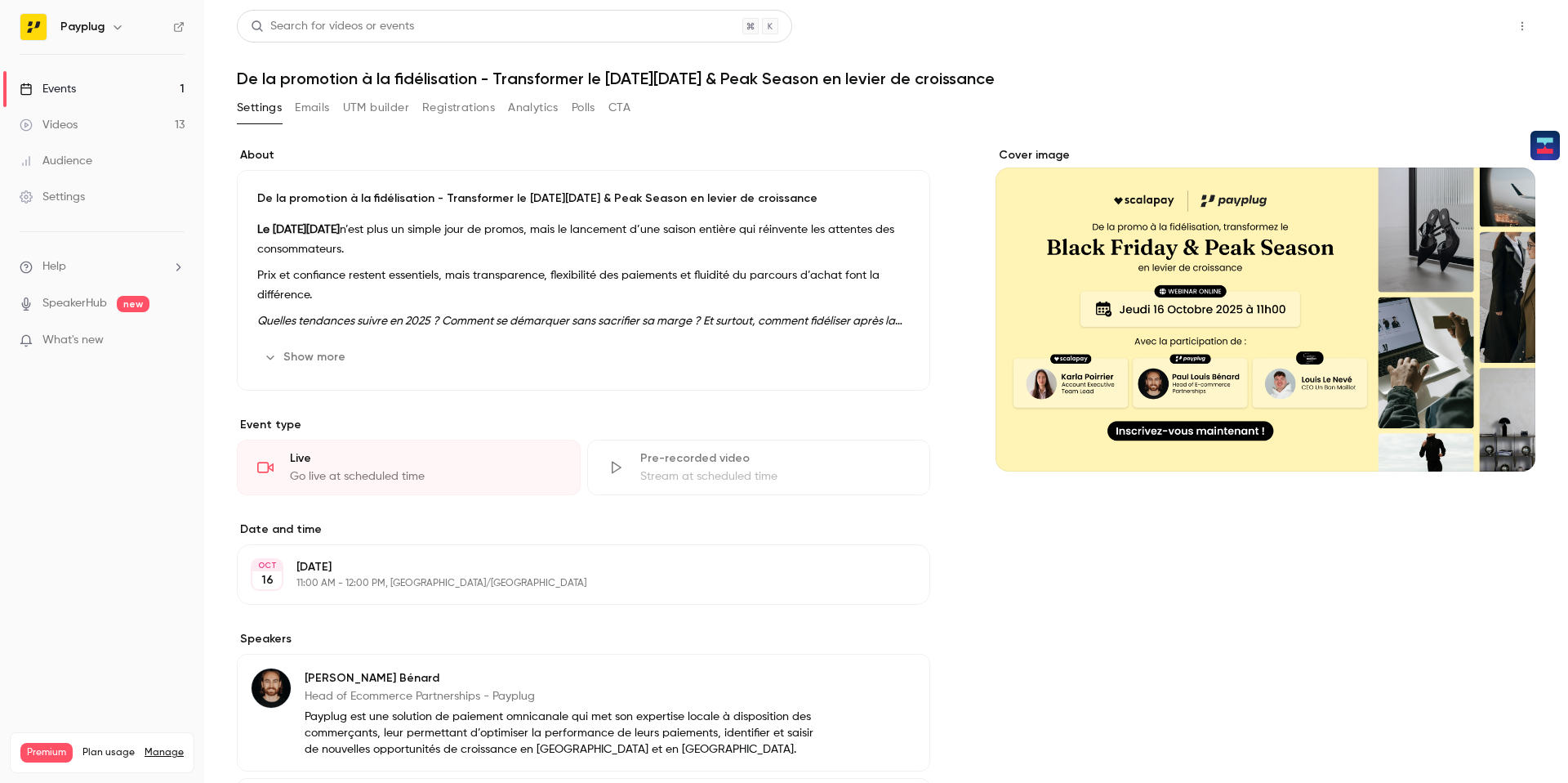
click at [1451, 29] on button "Share" at bounding box center [1463, 25] width 65 height 33
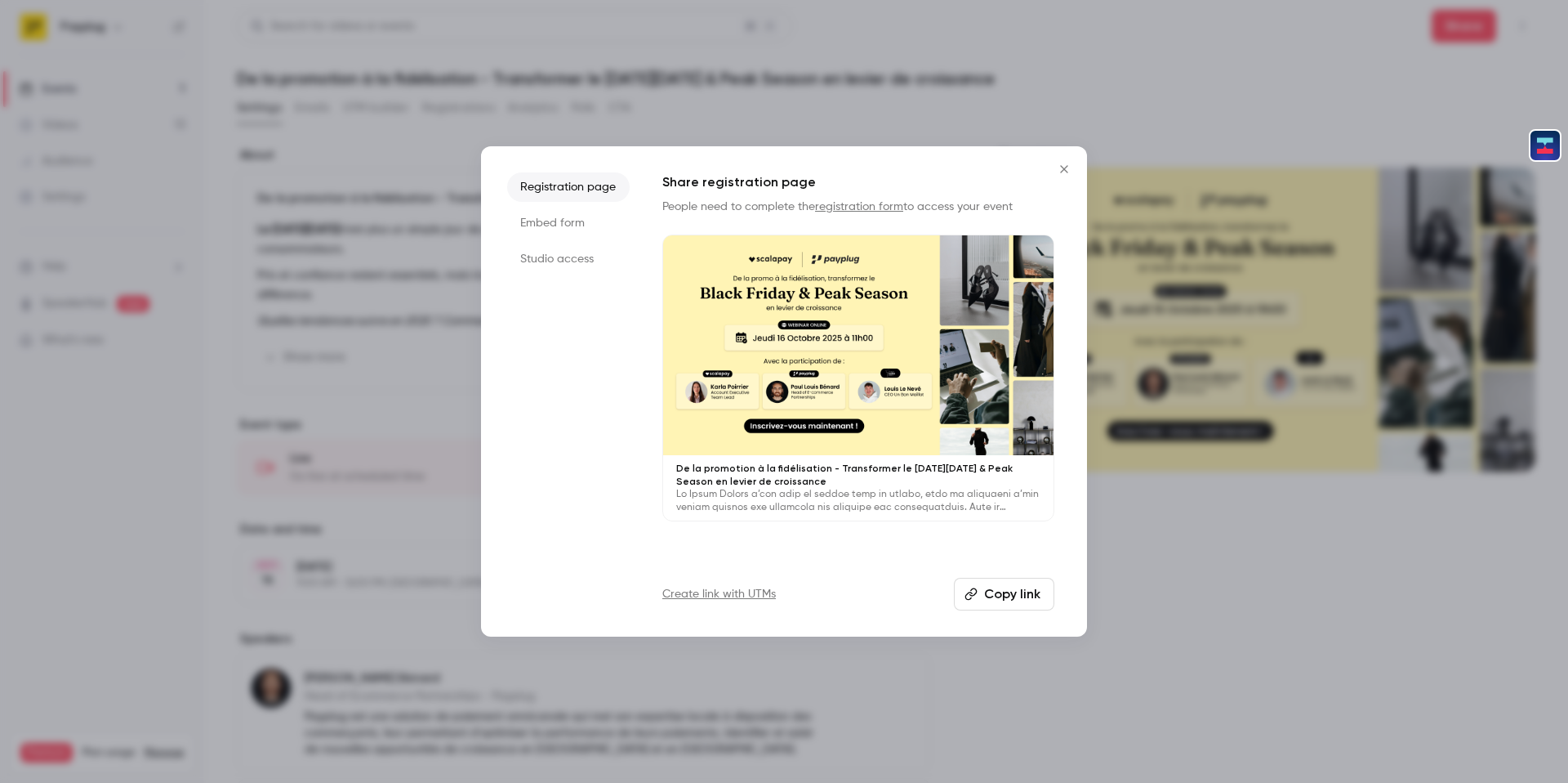
click at [1007, 583] on button "Copy link" at bounding box center [1003, 593] width 100 height 33
click at [1007, 583] on button "Copied!" at bounding box center [1007, 593] width 94 height 33
click at [1069, 164] on icon "Close" at bounding box center [1063, 169] width 20 height 13
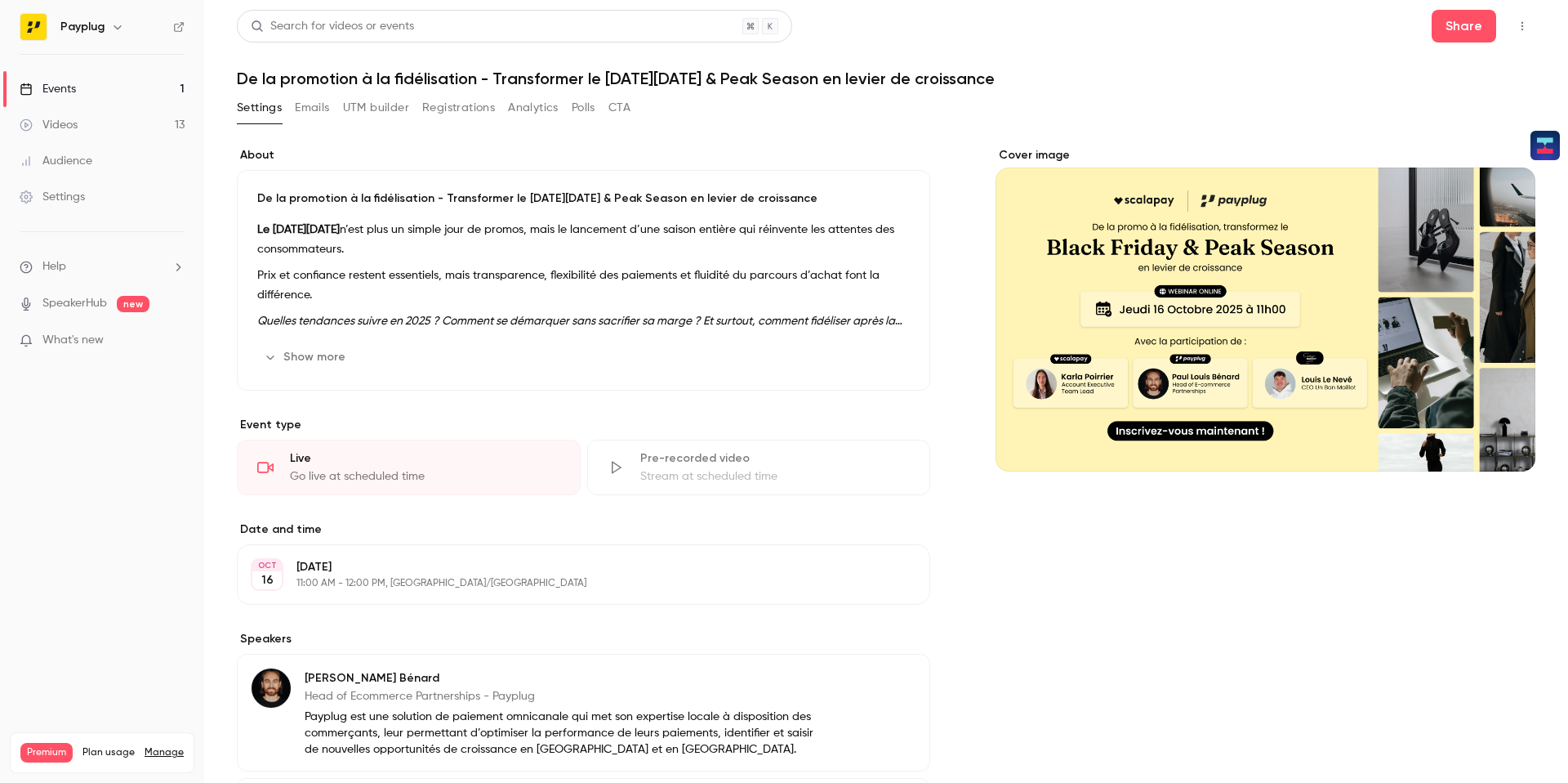
click at [108, 120] on link "Videos 13" at bounding box center [102, 124] width 204 height 36
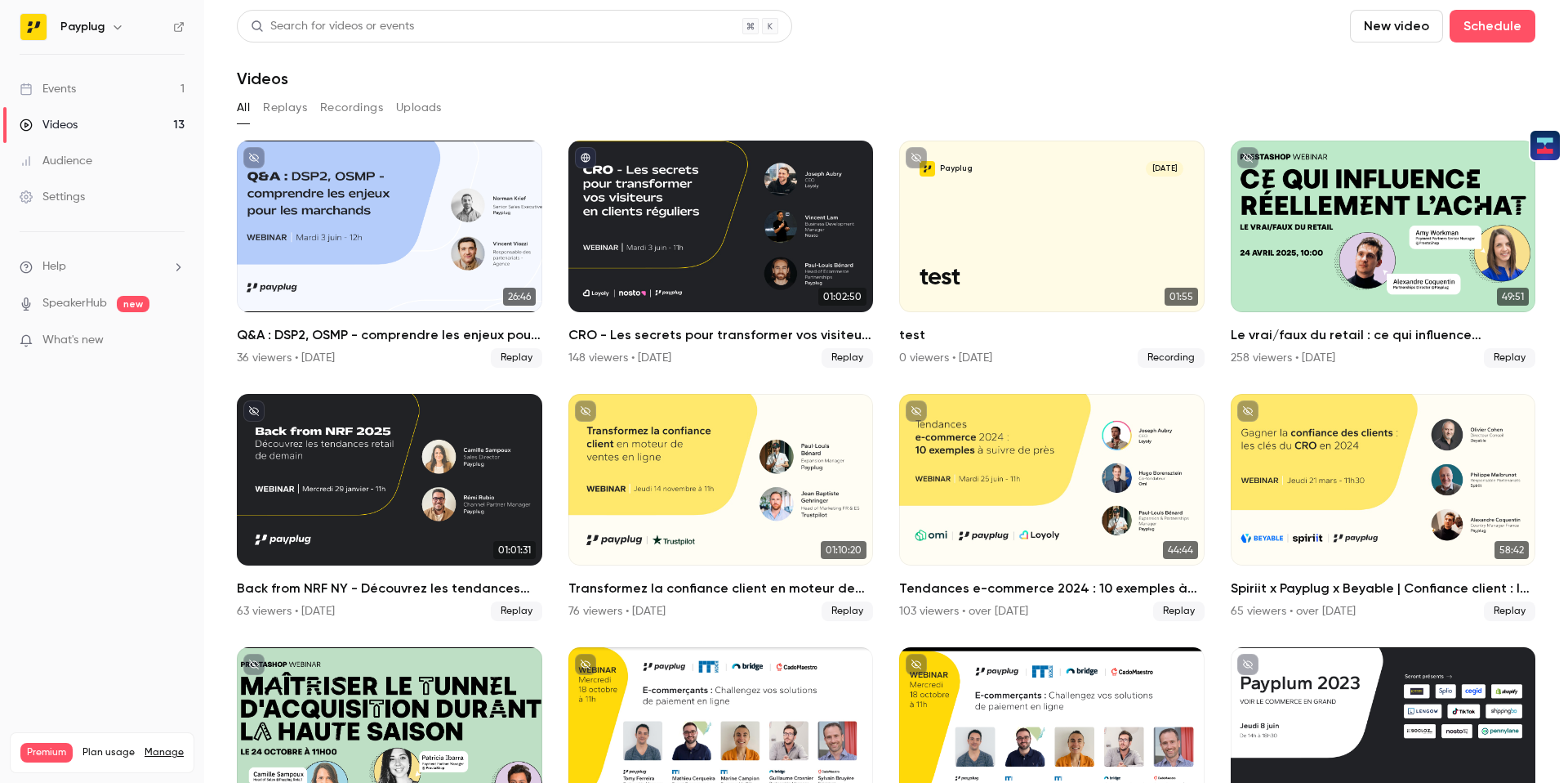
click at [103, 98] on link "Events 1" at bounding box center [102, 89] width 204 height 36
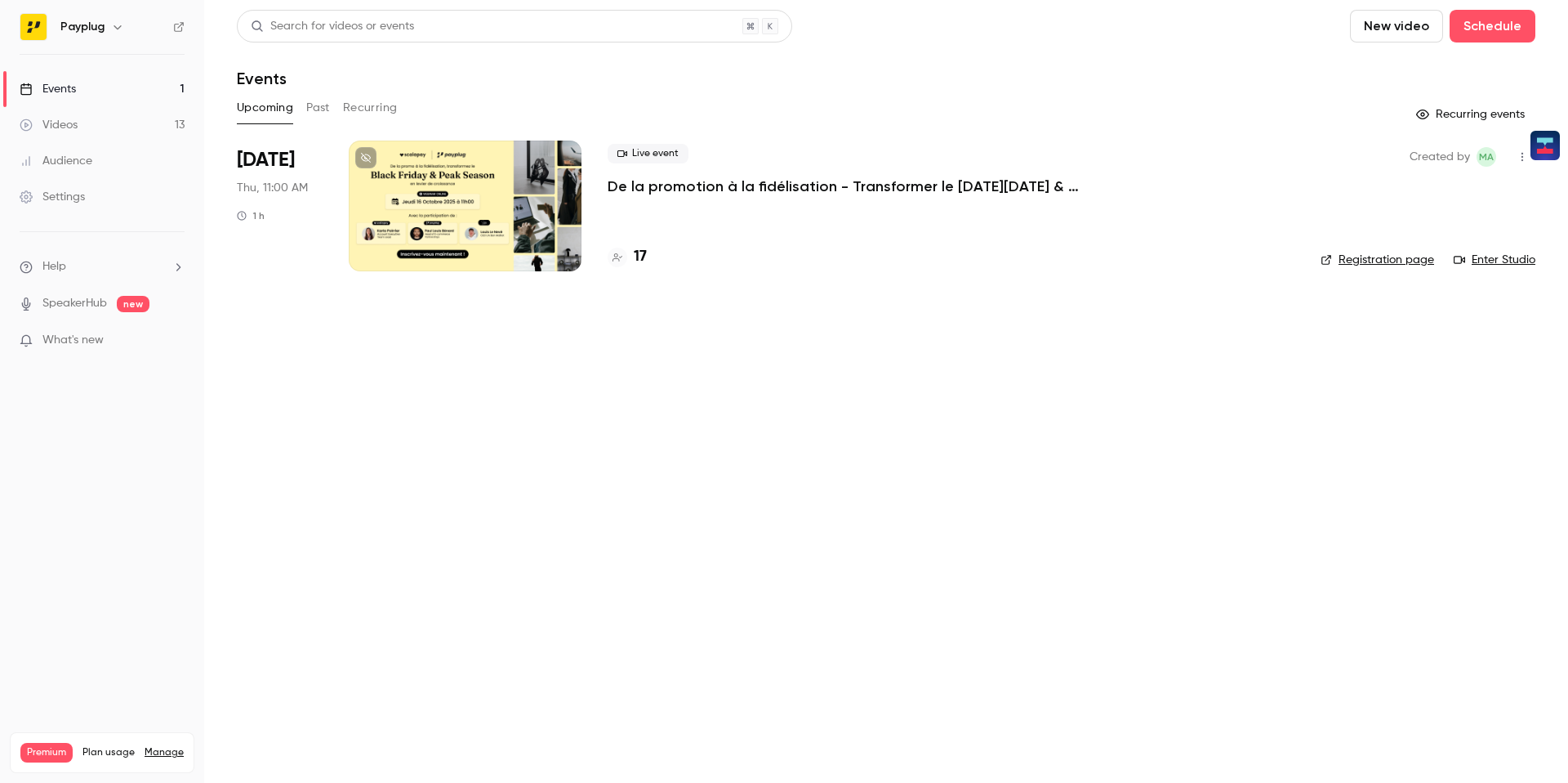
click at [419, 255] on div at bounding box center [465, 206] width 233 height 131
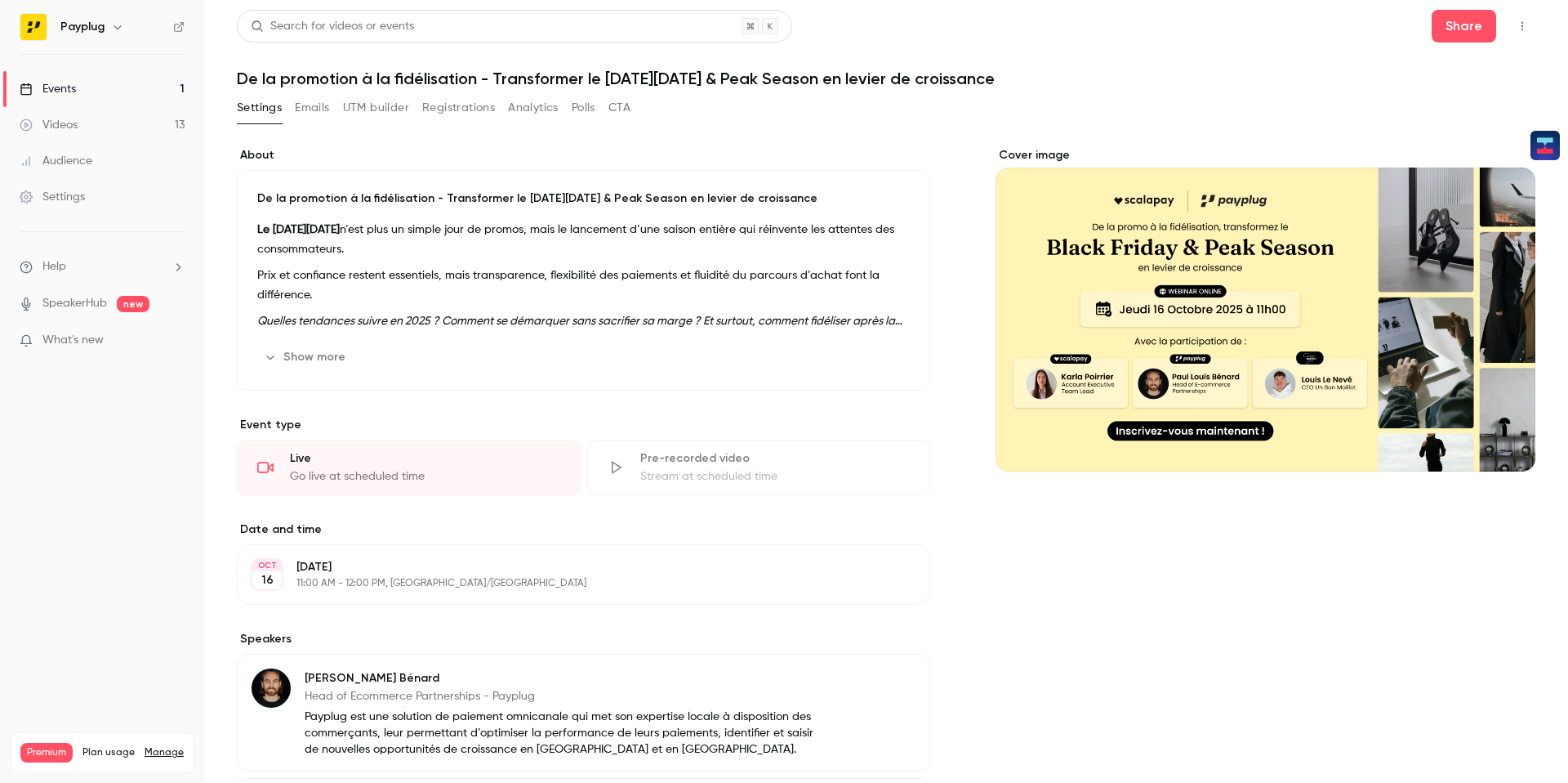
click at [314, 116] on button "Emails" at bounding box center [311, 108] width 35 height 26
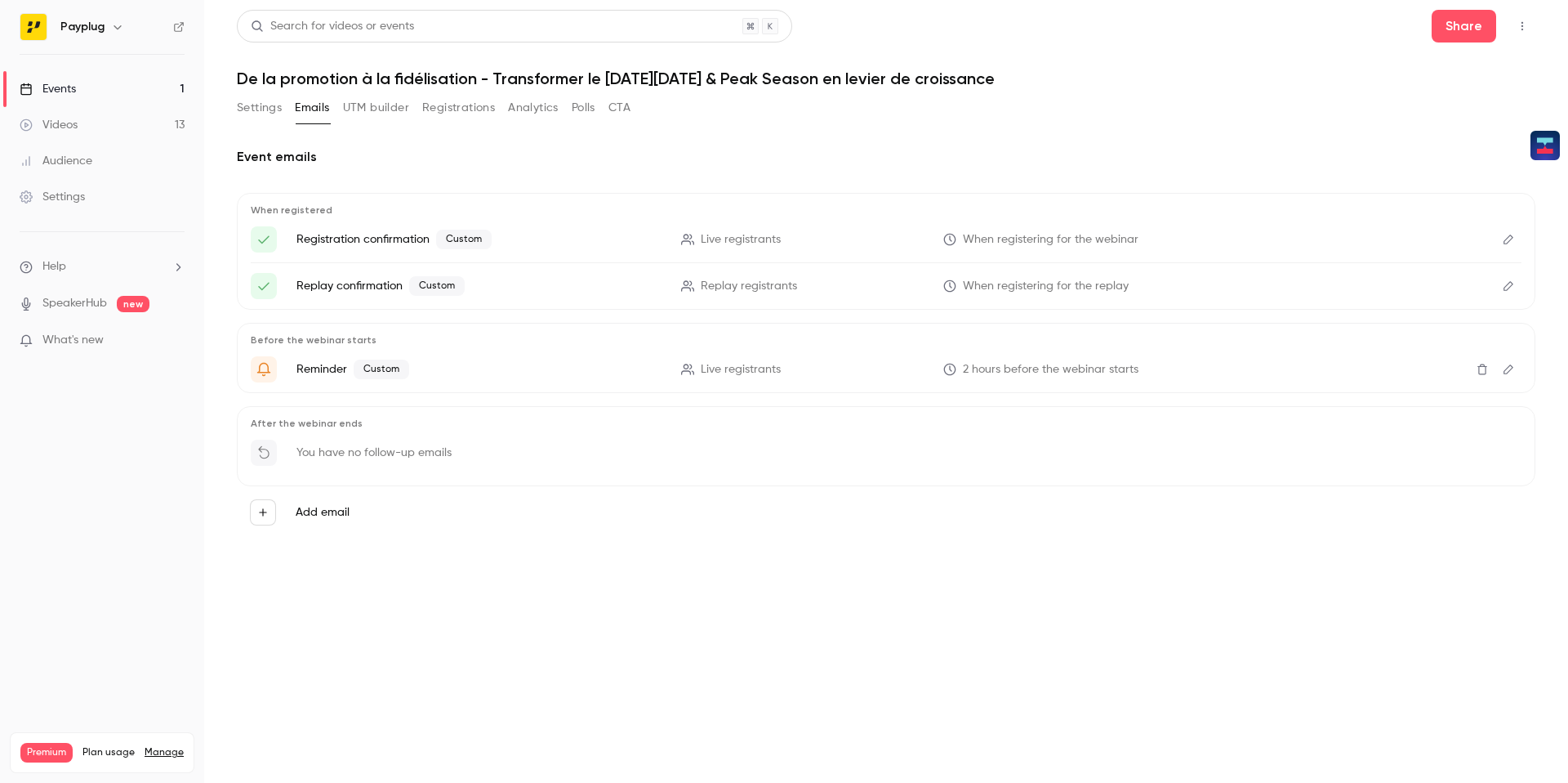
click at [358, 115] on button "UTM builder" at bounding box center [376, 108] width 66 height 26
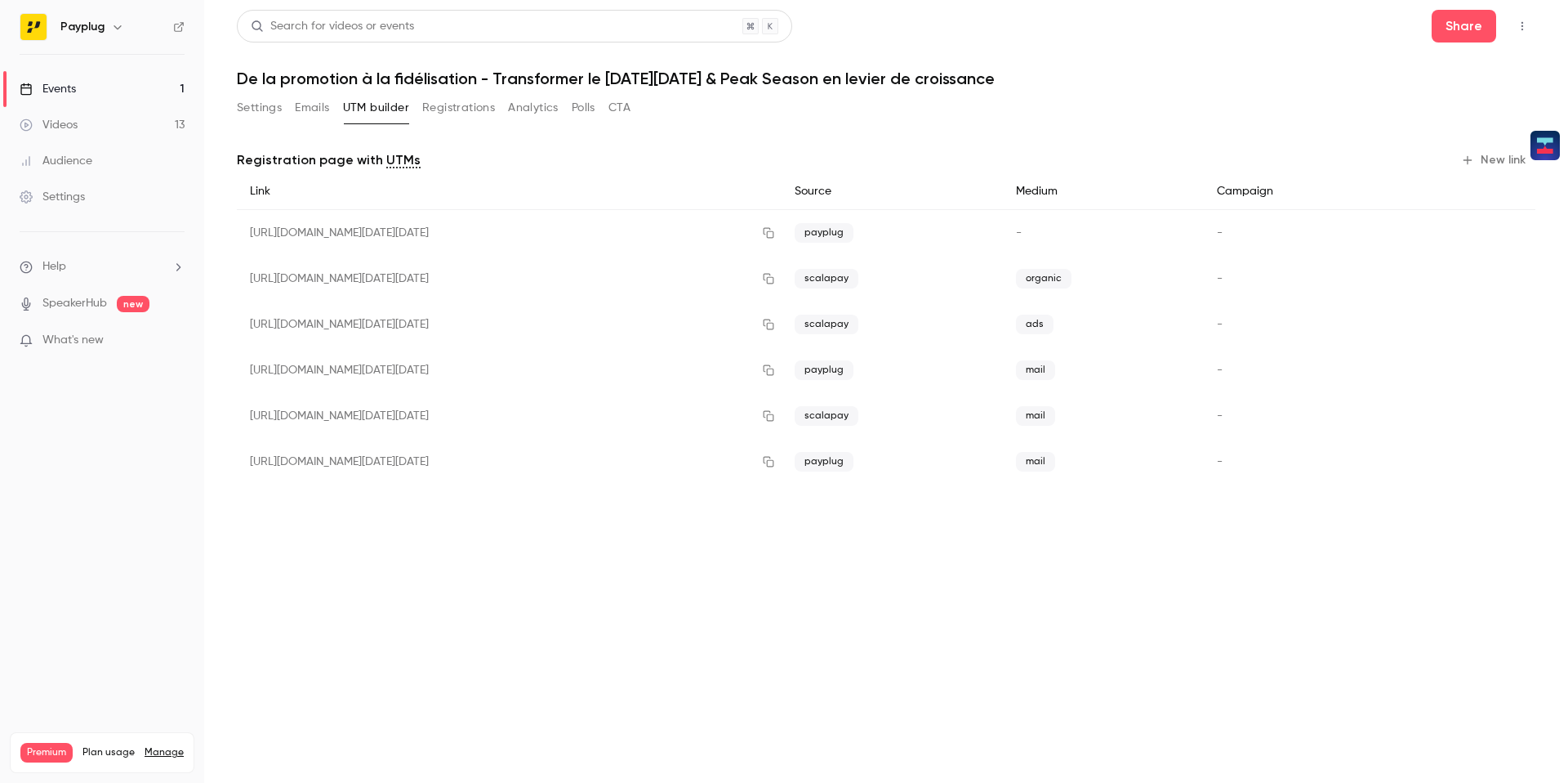
click at [476, 113] on button "Registrations" at bounding box center [458, 108] width 73 height 26
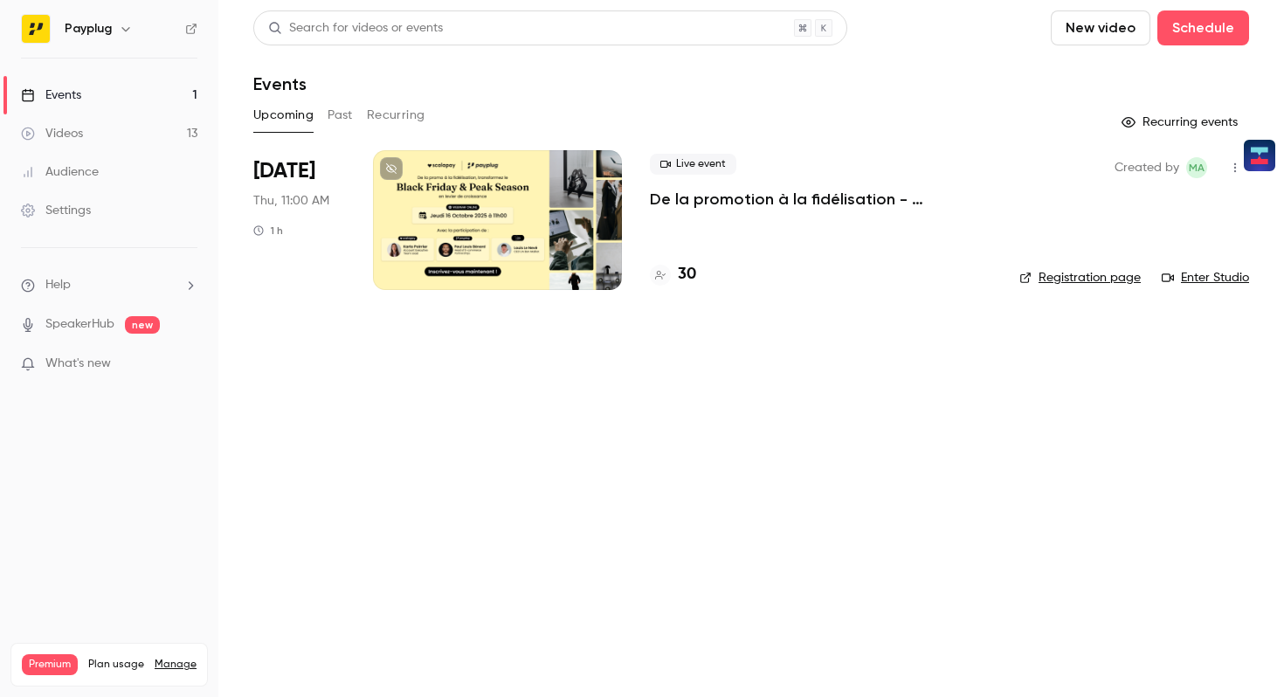
click at [540, 260] on div at bounding box center [497, 220] width 249 height 140
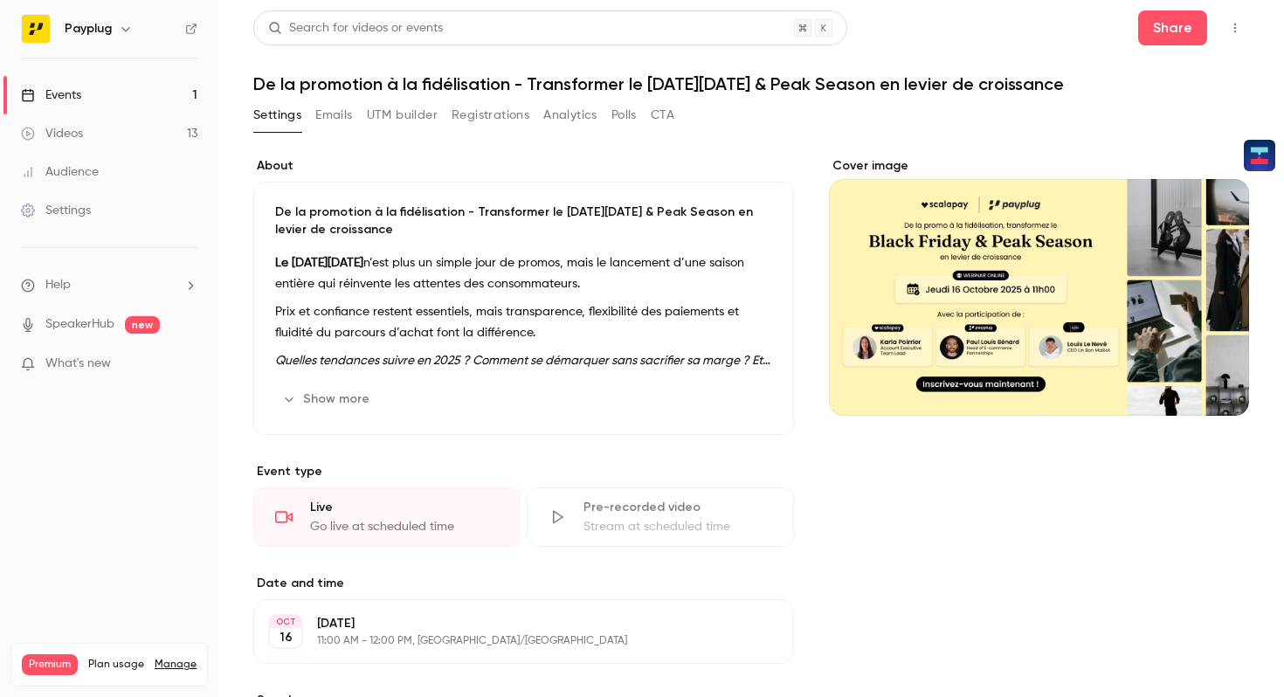
click at [364, 107] on div "Settings Emails UTM builder Registrations Analytics Polls CTA" at bounding box center [463, 115] width 421 height 28
click at [385, 110] on button "UTM builder" at bounding box center [402, 115] width 71 height 28
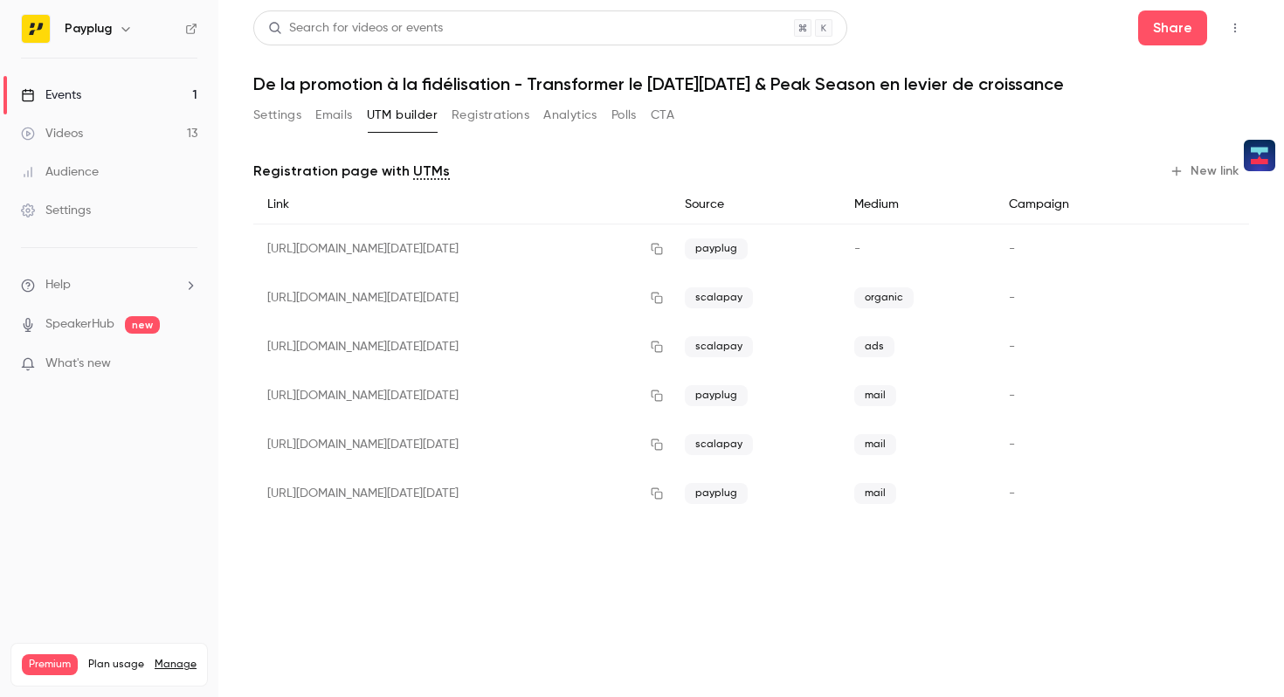
click at [463, 113] on button "Registrations" at bounding box center [490, 115] width 78 height 28
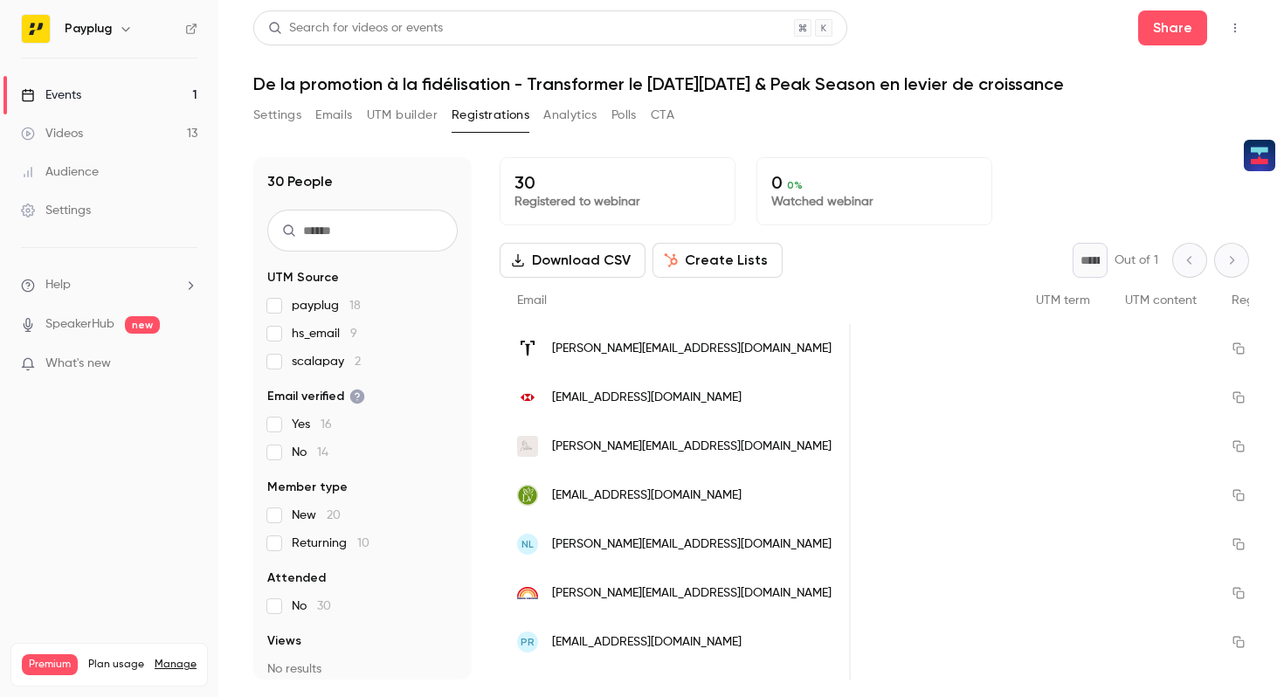
scroll to position [0, 1434]
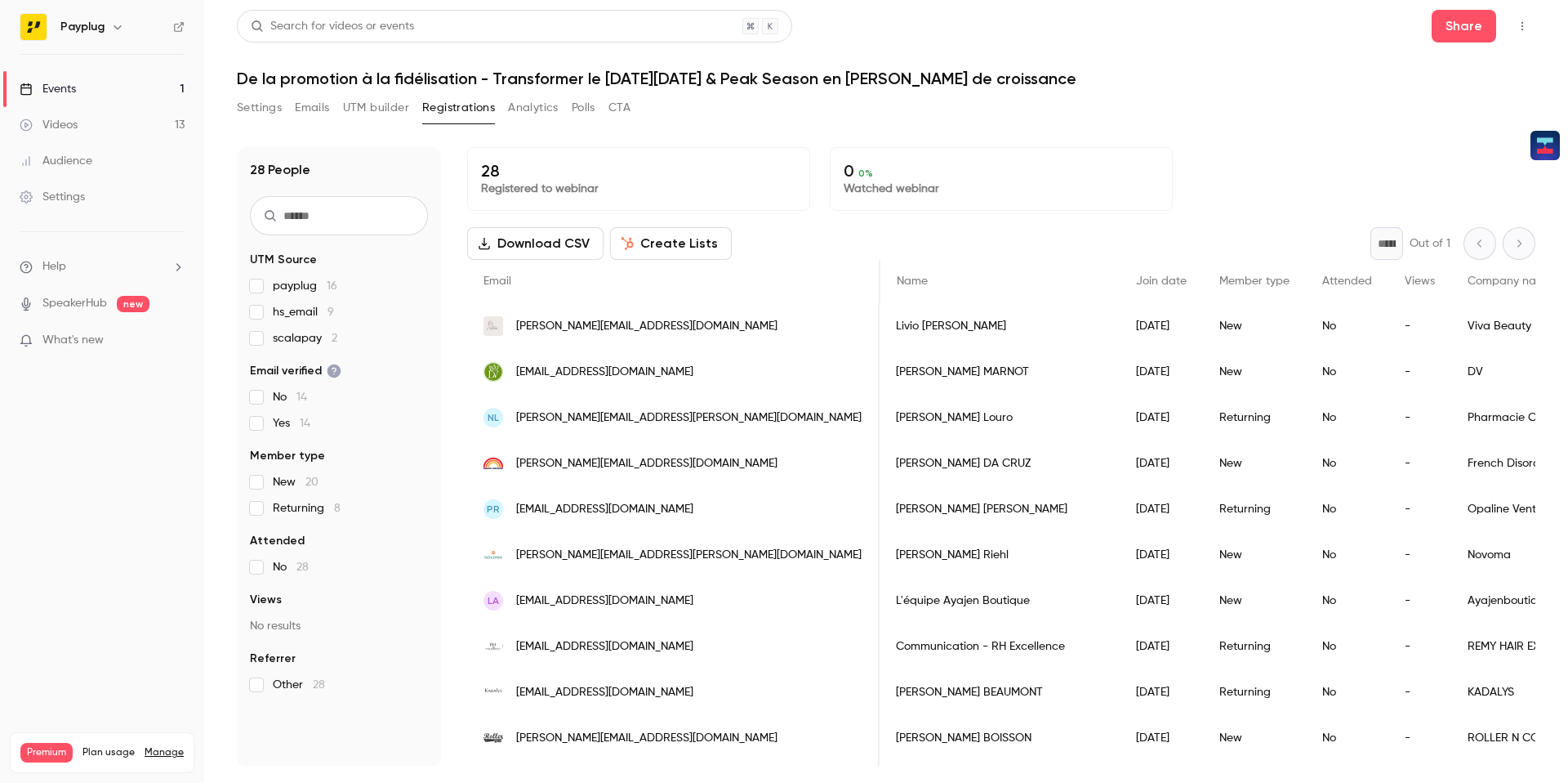
scroll to position [0, 432]
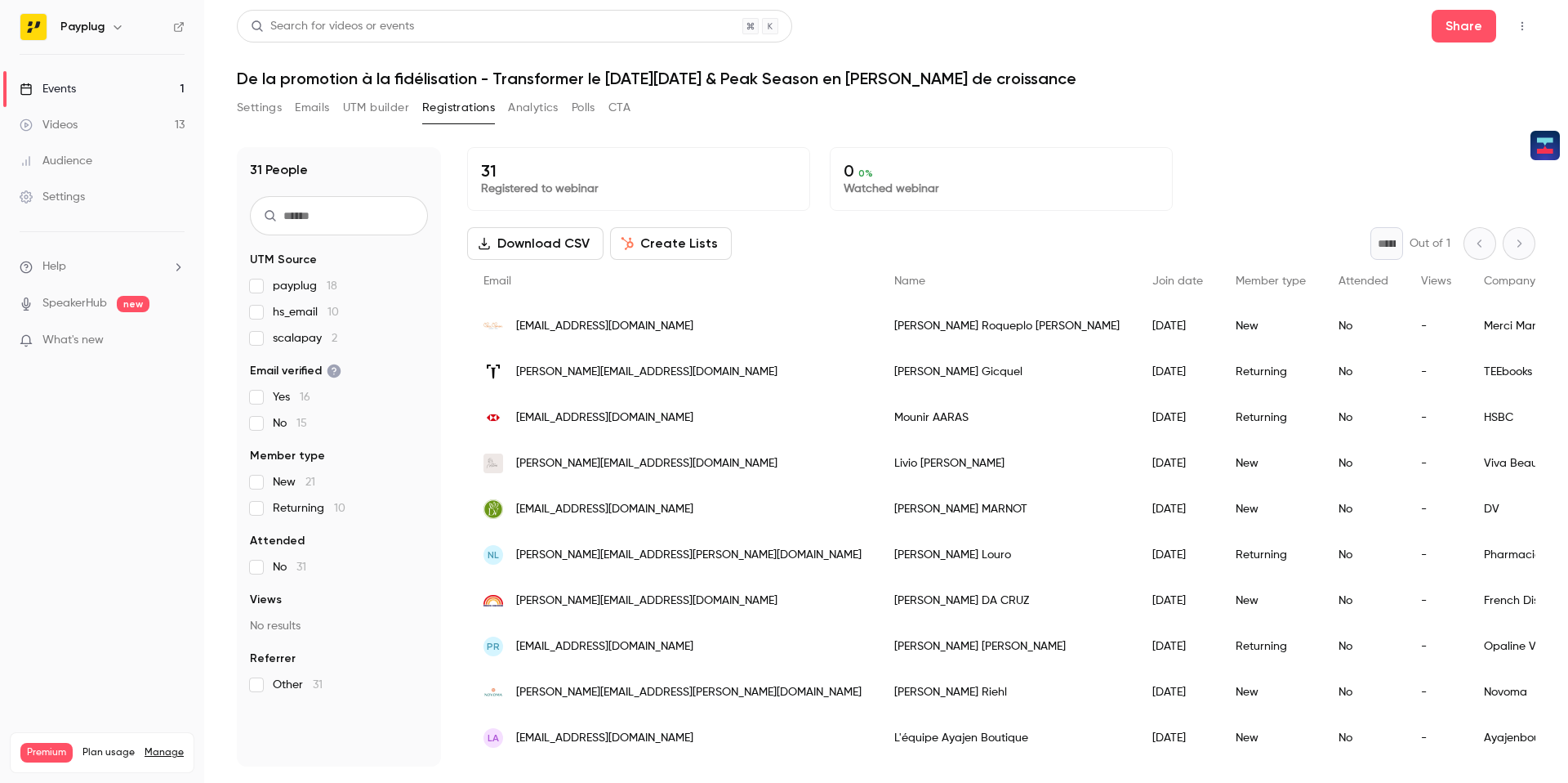
click at [878, 326] on div "[PERSON_NAME] [PERSON_NAME]" at bounding box center [1007, 326] width 258 height 46
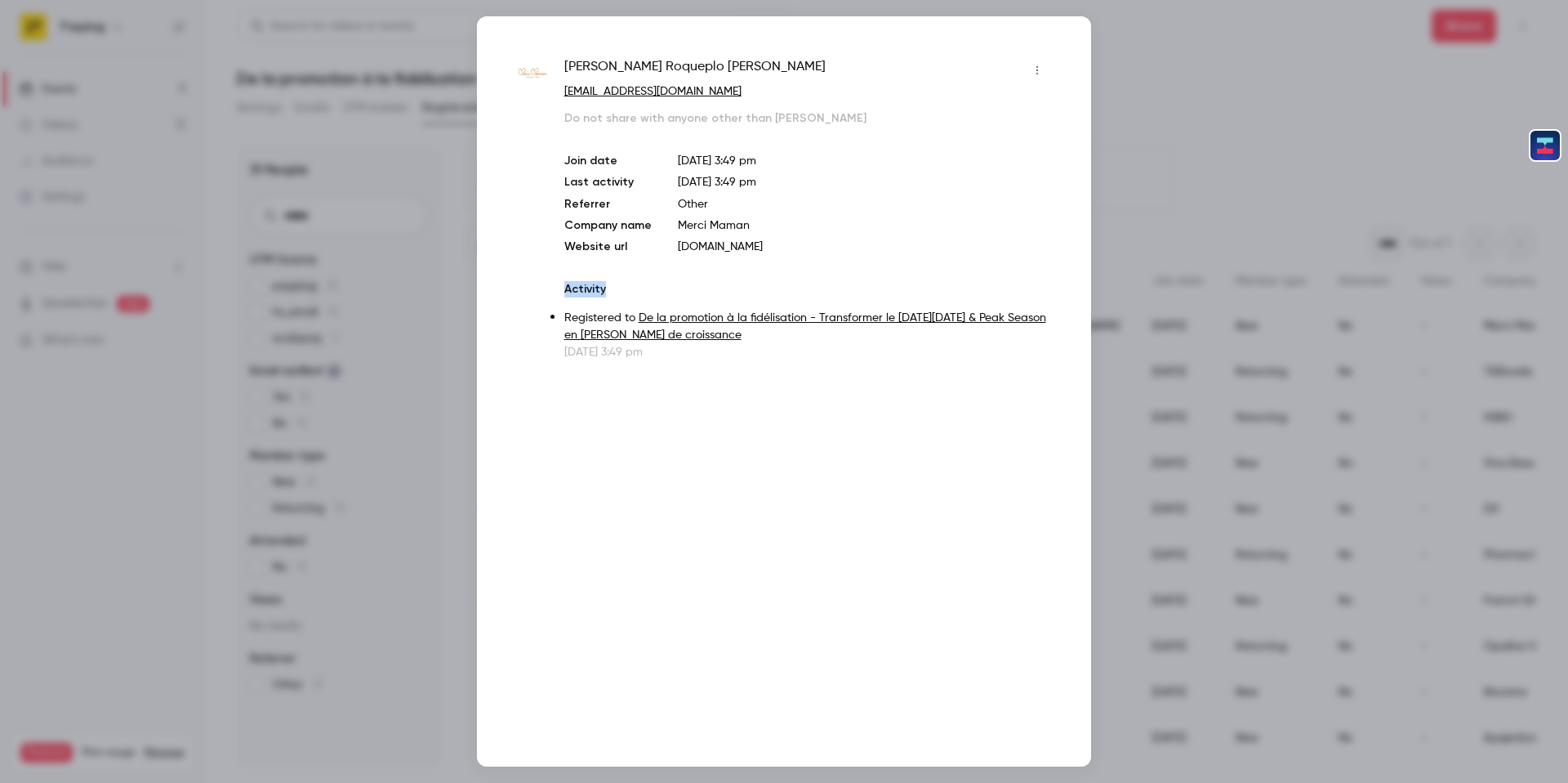
click at [853, 326] on div "[PERSON_NAME] Bernard [EMAIL_ADDRESS][DOMAIN_NAME] Do not share with anyone oth…" at bounding box center [784, 391] width 614 height 750
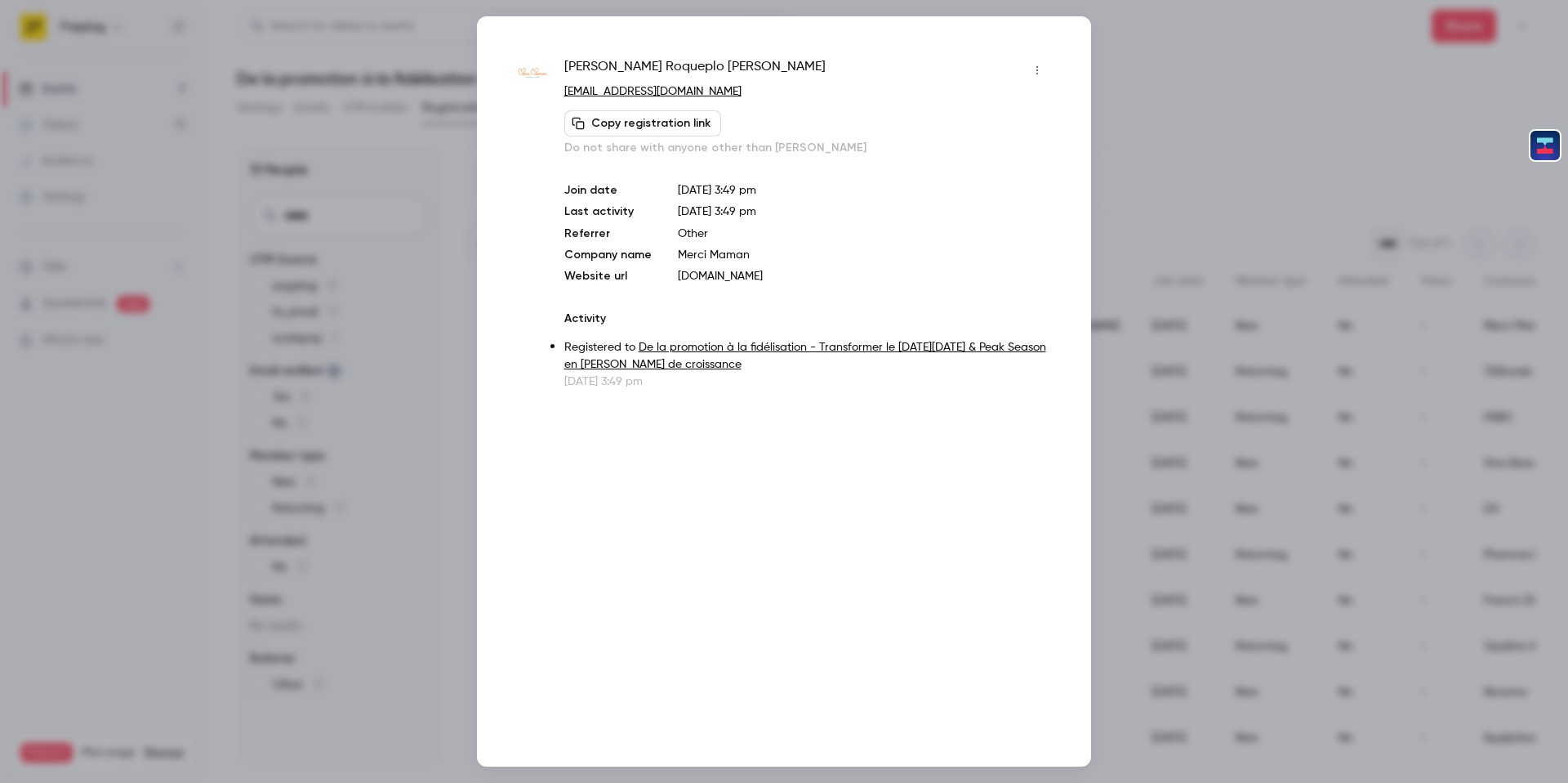
click at [795, 275] on p "www.mercimamanboutique.com" at bounding box center [864, 275] width 372 height 16
click at [795, 243] on div "Join date Sep 25, 2025 3:49 pm Last activity Sep 25, 2025 3:49 pm Referrer Othe…" at bounding box center [807, 233] width 486 height 102
click at [776, 269] on p "www.mercimamanboutique.com" at bounding box center [864, 275] width 372 height 16
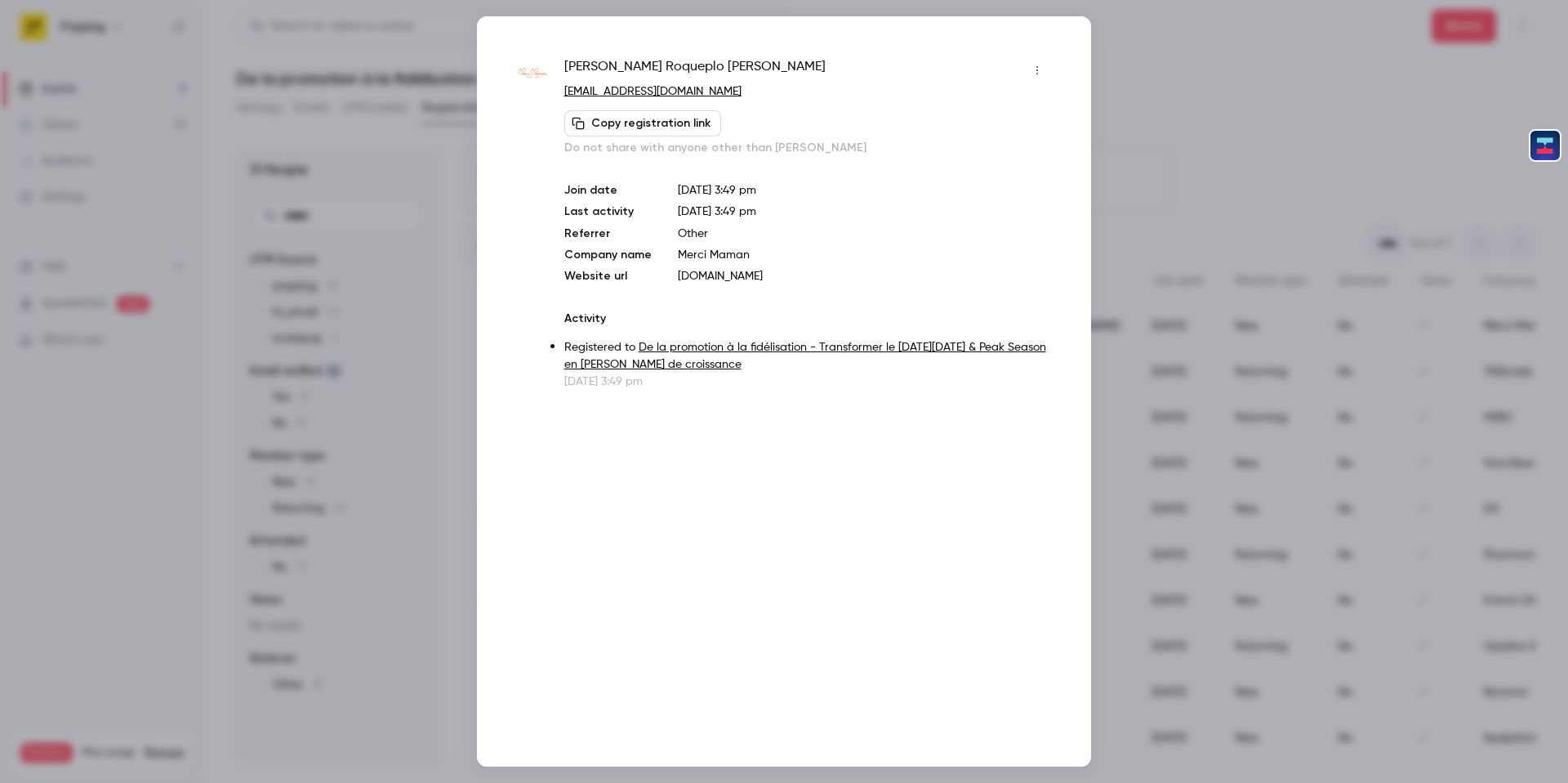
click at [776, 269] on p "www.mercimamanboutique.com" at bounding box center [864, 275] width 372 height 16
copy p "www.mercimamanboutique.com"
